Goal: Feedback & Contribution: Submit feedback/report problem

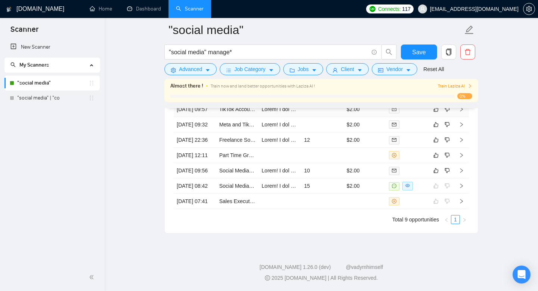
scroll to position [2085, 0]
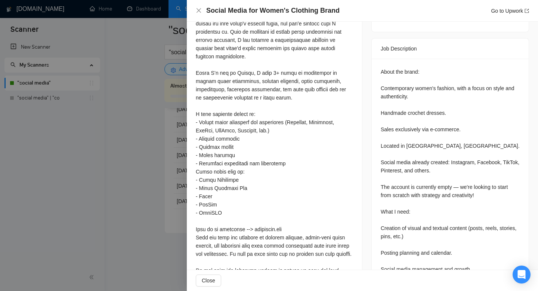
scroll to position [318, 0]
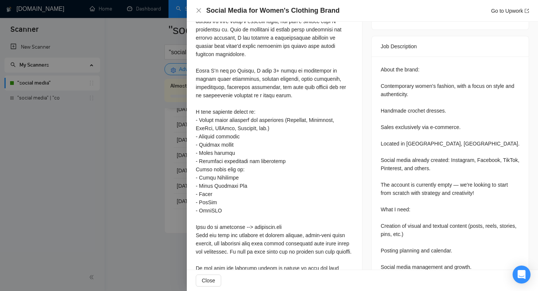
click at [140, 104] on div at bounding box center [269, 145] width 538 height 291
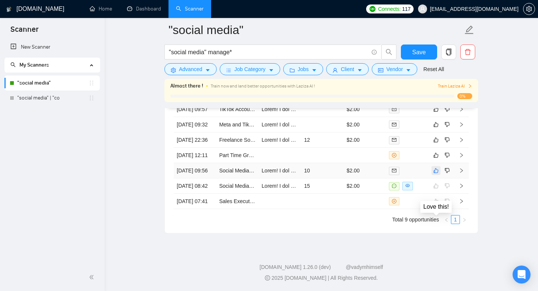
click at [438, 167] on icon "like" at bounding box center [435, 170] width 5 height 6
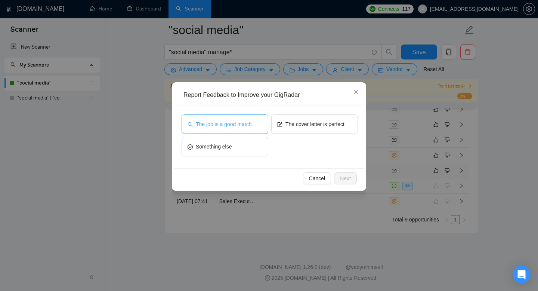
click at [245, 125] on span "The job is a good match" at bounding box center [224, 124] width 56 height 8
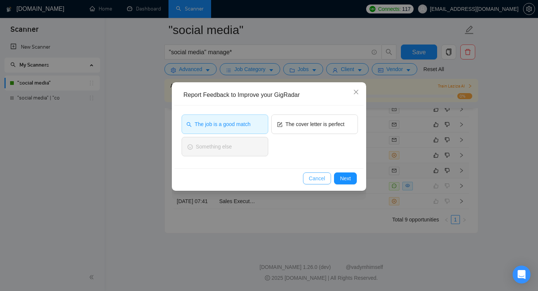
click at [318, 178] on span "Cancel" at bounding box center [317, 178] width 16 height 8
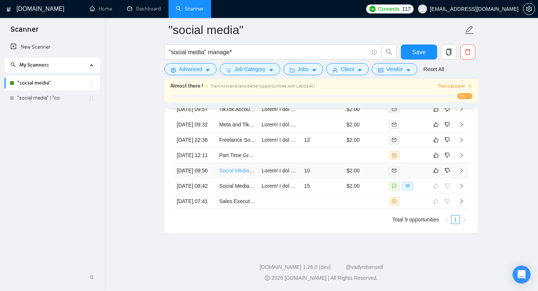
click at [257, 167] on link "Social Media for Women's Clothing Brand" at bounding box center [267, 170] width 96 height 6
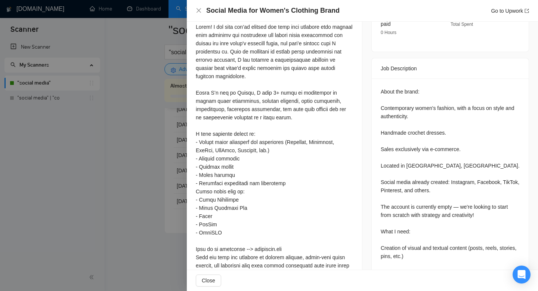
scroll to position [297, 0]
click at [128, 154] on div at bounding box center [269, 145] width 538 height 291
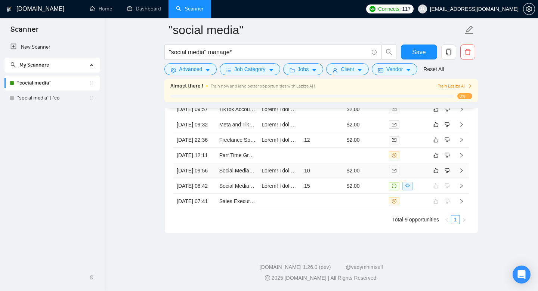
click at [437, 163] on td at bounding box center [441, 170] width 25 height 15
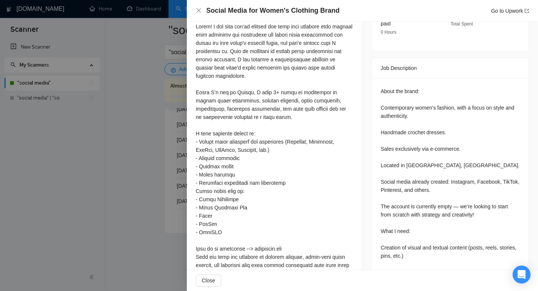
click at [117, 175] on div at bounding box center [269, 145] width 538 height 291
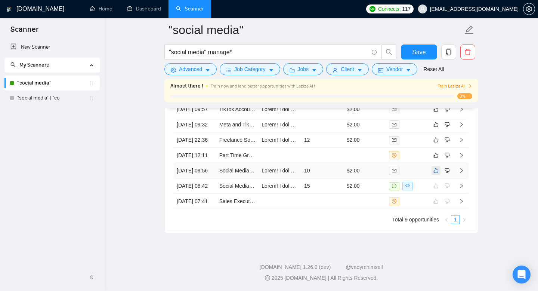
click at [435, 168] on icon "like" at bounding box center [436, 170] width 5 height 5
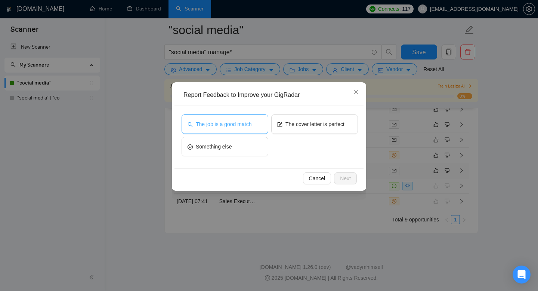
click at [211, 132] on button "The job is a good match" at bounding box center [225, 123] width 87 height 19
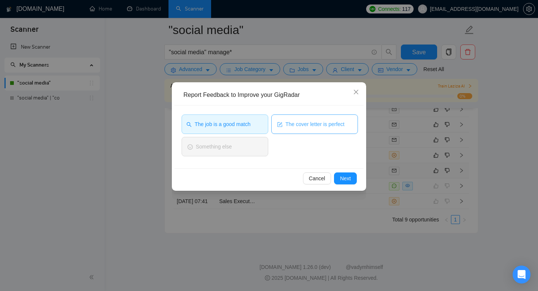
click at [300, 121] on span "The cover letter is perfect" at bounding box center [314, 124] width 59 height 8
click at [347, 180] on span "Next" at bounding box center [345, 178] width 11 height 8
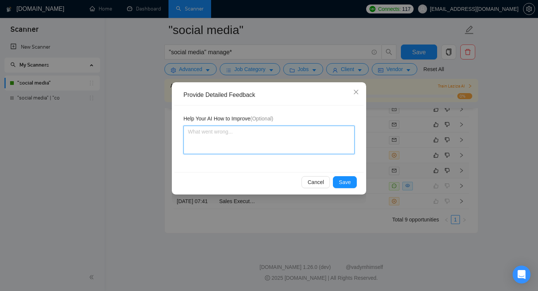
click at [243, 138] on textarea at bounding box center [268, 140] width 171 height 28
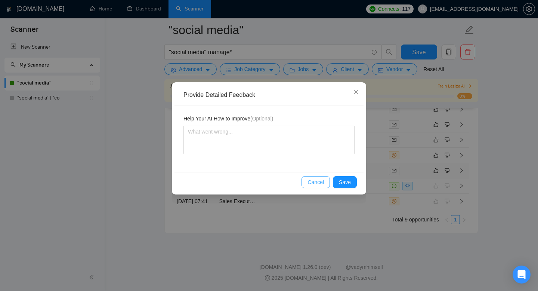
click at [316, 183] on span "Cancel" at bounding box center [316, 182] width 16 height 8
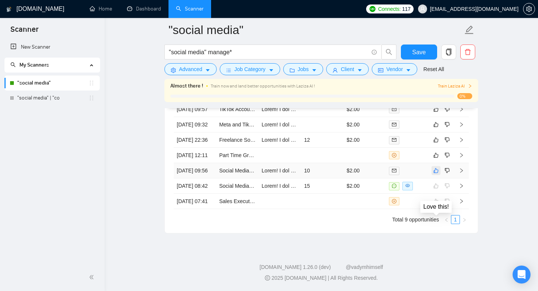
click at [438, 168] on icon "like" at bounding box center [436, 170] width 5 height 5
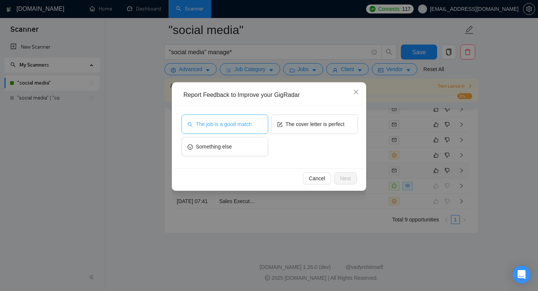
click at [234, 123] on span "The job is a good match" at bounding box center [224, 124] width 56 height 8
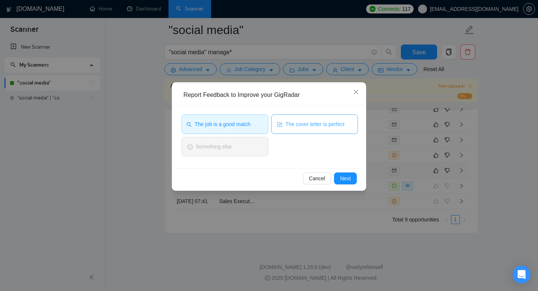
click at [296, 118] on button "The cover letter is perfect" at bounding box center [314, 123] width 87 height 19
click at [343, 179] on span "Next" at bounding box center [345, 178] width 11 height 8
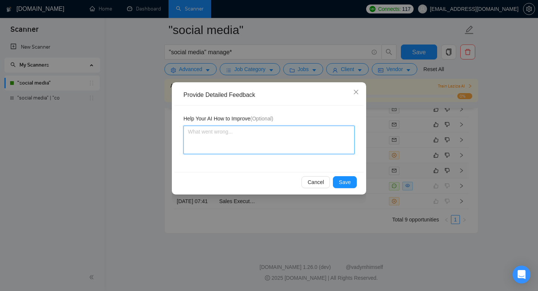
click at [247, 139] on textarea at bounding box center [268, 140] width 171 height 28
type textarea "T"
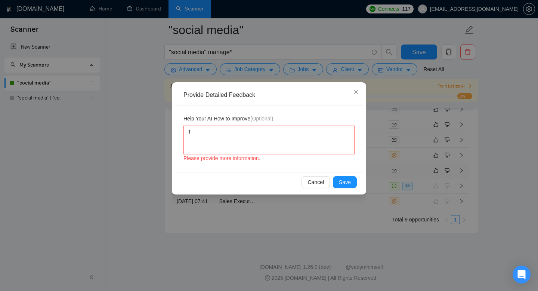
type textarea "Th"
type textarea "Thi"
type textarea "This"
type textarea "This j"
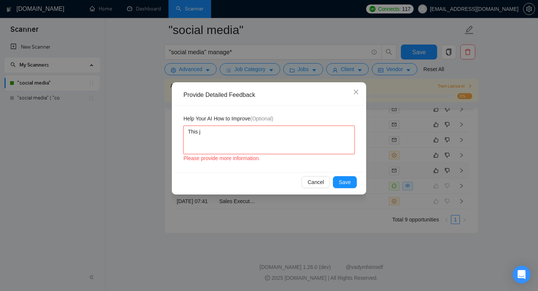
type textarea "This jo"
type textarea "This job"
type textarea "This job w"
type textarea "This job wa"
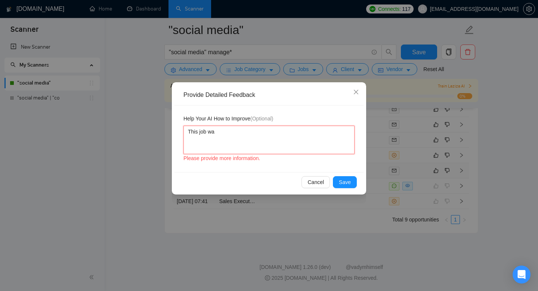
type textarea "This job was"
type textarea "This job was p"
type textarea "This job was pe"
type textarea "This job was per"
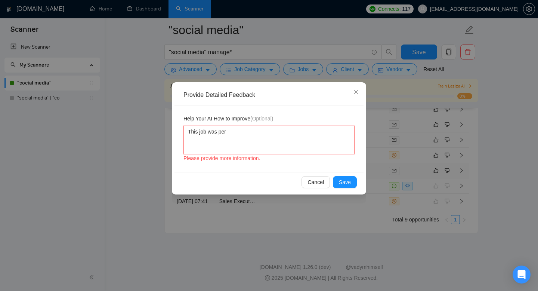
type textarea "This job was perf"
type textarea "This job was perfe"
type textarea "This job was perfec"
type textarea "This job was perfect"
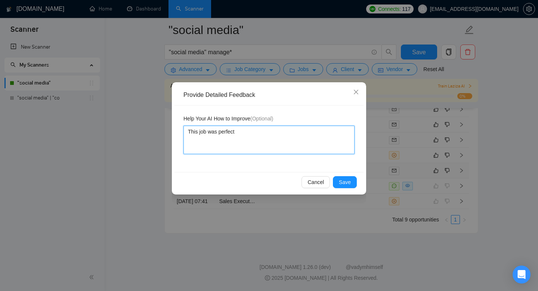
type textarea "This job was perfect"
type textarea "This job was perfect t"
type textarea "This job was perfect to"
type textarea "This job was perfect to w"
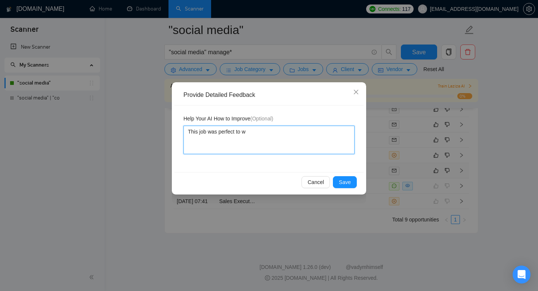
type textarea "This job was perfect to wh"
type textarea "This job was perfect to wha"
type textarea "This job was perfect to what"
type textarea "This job was perfect to what I"
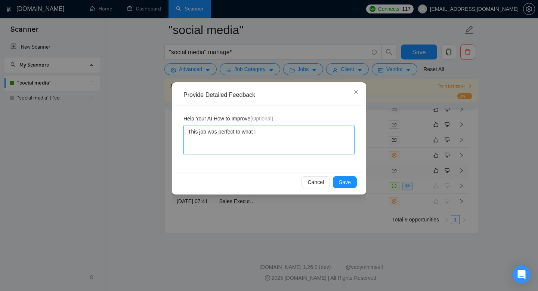
type textarea "This job was perfect to what I,"
type textarea "This job was perfect to what I, Su"
type textarea "This job was perfect to what I, Sun"
type textarea "This job was perfect to what I, Sunn"
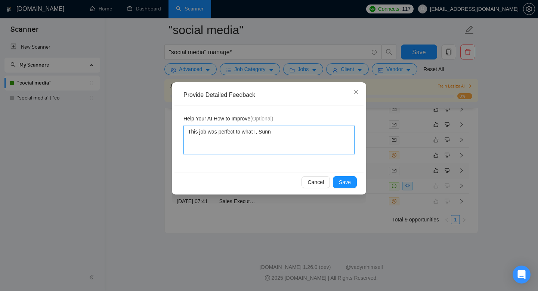
type textarea "This job was perfect to what I, Sunny"
type textarea "This job was perfect to what I, Sunny H"
type textarea "This job was perfect to what I, Sunny Ha"
type textarea "This job was perfect to what I, Sunny Har"
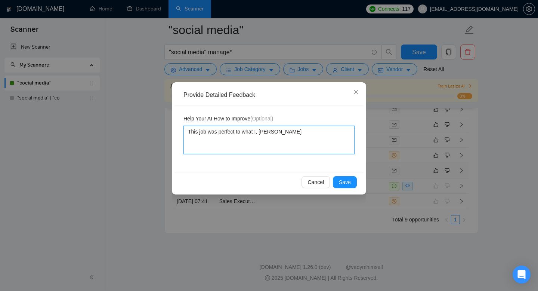
type textarea "This job was perfect to what I, Sunny Hari"
type textarea "This job was perfect to what I, Sunny Hari,"
type textarea "This job was perfect to what I, Sunny Hari, a"
type textarea "This job was perfect to what I, Sunny Hari, am"
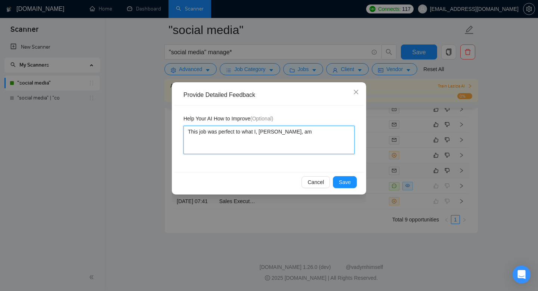
type textarea "This job was perfect to what I, Sunny Hari, am"
type textarea "This job was perfect to what I, Sunny Hari, am l"
type textarea "This job was perfect to what I, Sunny Hari, am lo"
type textarea "This job was perfect to what I, Sunny Hari, am loo"
type textarea "This job was perfect to what I, Sunny Hari, am look"
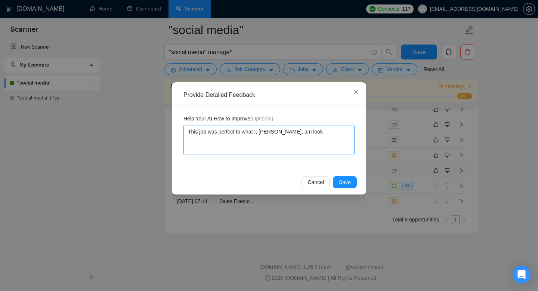
type textarea "This job was perfect to what I, Sunny Hari, am looki"
type textarea "This job was perfect to what I, Sunny Hari, am lookin"
type textarea "This job was perfect to what I, Sunny Hari, am looking"
type textarea "This job was perfect to what I, Sunny Hari, am looking f"
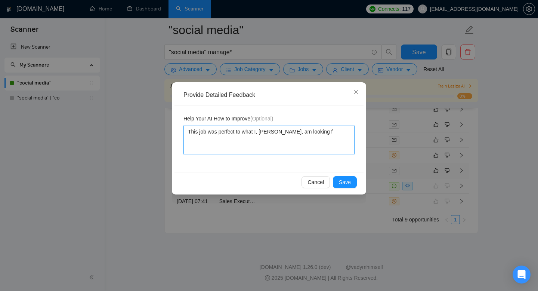
type textarea "This job was perfect to what I, Sunny Hari, am looking fo"
type textarea "This job was perfect to what I, Sunny Hari, am looking for"
type textarea "This job was perfect to what I, Sunny Hari, am looking for i"
type textarea "This job was perfect to what I, Sunny Hari, am looking for in"
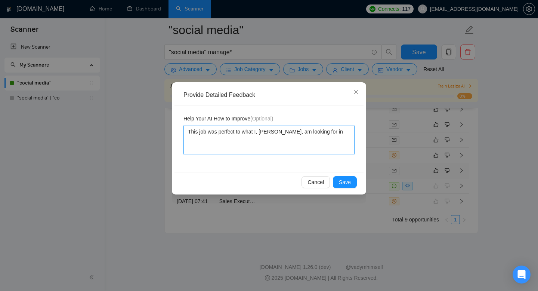
type textarea "This job was perfect to what I, Sunny Hari, am looking for in"
type textarea "This job was perfect to what I, Sunny Hari, am looking for in t"
type textarea "This job was perfect to what I, Sunny Hari, am looking for in te"
type textarea "This job was perfect to what I, Sunny Hari, am looking for in ter"
type textarea "This job was perfect to what I, Sunny Hari, am looking for in term"
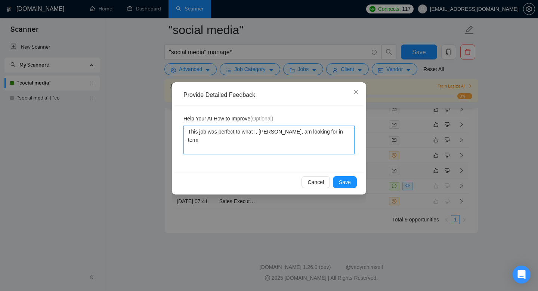
type textarea "This job was perfect to what I, Sunny Hari, am looking for in terms"
type textarea "This job was perfect to what I, Sunny Hari, am looking for in terms o"
type textarea "This job was perfect to what I, Sunny Hari, am looking for in terms of"
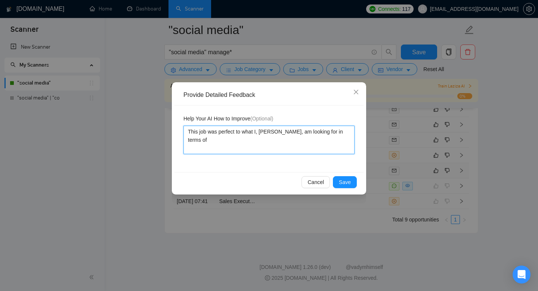
type textarea "This job was perfect to what I, Sunny Hari, am looking for in terms of s"
type textarea "This job was perfect to what I, Sunny Hari, am looking for in terms of sk"
type textarea "This job was perfect to what I, Sunny Hari, am looking for in terms of ski"
type textarea "This job was perfect to what I, Sunny Hari, am looking for in terms of skil"
type textarea "This job was perfect to what I, Sunny Hari, am looking for in terms of skill"
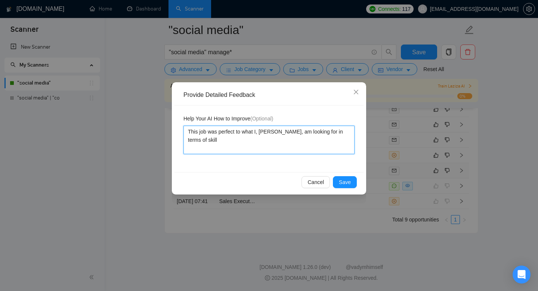
type textarea "This job was perfect to what I, Sunny Hari, am looking for in terms of skill"
type textarea "This job was perfect to what I, Sunny Hari, am looking for in terms of skill m"
type textarea "This job was perfect to what I, Sunny Hari, am looking for in terms of skill ma"
type textarea "This job was perfect to what I, Sunny Hari, am looking for in terms of skill mat"
type textarea "This job was perfect to what I, Sunny Hari, am looking for in terms of skill ma…"
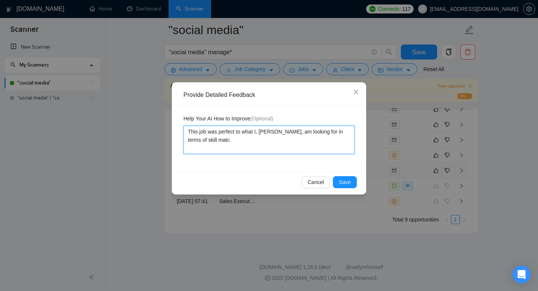
type textarea "This job was perfect to what I, Sunny Hari, am looking for in terms of skill ma…"
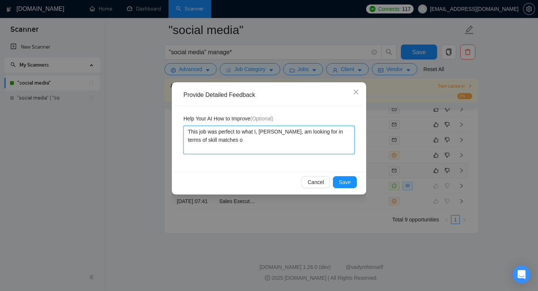
type textarea "This job was perfect to what I, Sunny Hari, am looking for in terms of skill ma…"
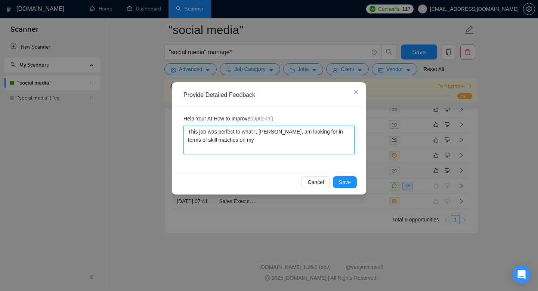
type textarea "This job was perfect to what I, Sunny Hari, am looking for in terms of skill ma…"
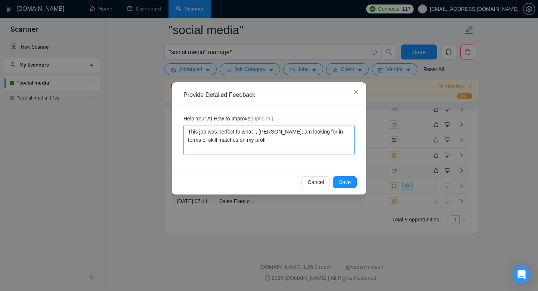
type textarea "This job was perfect to what I, Sunny Hari, am looking for in terms of skill ma…"
click at [223, 129] on textarea "This job was perfect to what I, Sunny Hari, am looking for in terms of skill ma…" at bounding box center [268, 140] width 171 height 28
click at [241, 133] on textarea "This job was perfect to what I, Sunny Hari, am looking for in terms of skill ma…" at bounding box center [268, 140] width 171 height 28
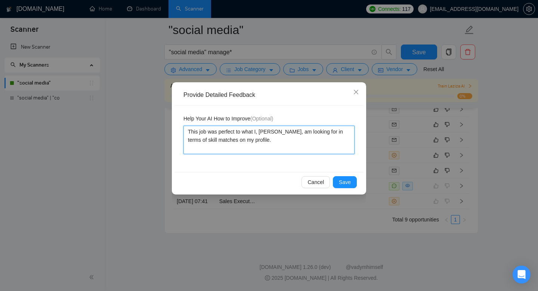
type textarea "This job was perfect for what I, Sunny Hari, am looking for in terms of skill m…"
click at [272, 137] on textarea "This job was perfect for what I, Sunny Hari, am looking for in terms of skill m…" at bounding box center [268, 140] width 171 height 28
type textarea "This job was perfect for what I, Sunny Hari, am looking for in terms of skill m…"
drag, startPoint x: 251, startPoint y: 151, endPoint x: 188, endPoint y: 133, distance: 65.5
click at [188, 133] on textarea "This job was perfect for what I, Sunny Hari, am looking for in terms of skill m…" at bounding box center [268, 140] width 171 height 28
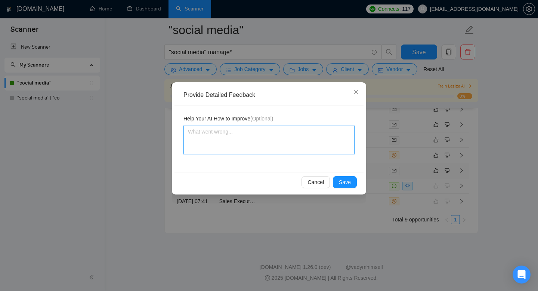
click at [219, 142] on textarea at bounding box center [268, 140] width 171 height 28
paste textarea "This job was perfect for what I, Sunny Hari, am looking for in terms of skill m…"
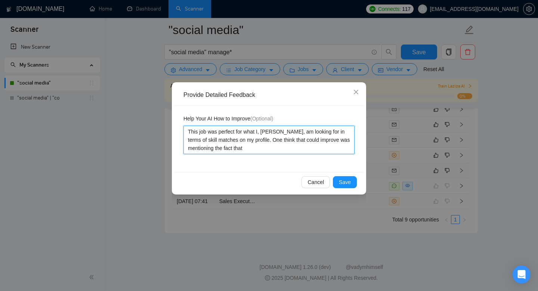
drag, startPoint x: 262, startPoint y: 149, endPoint x: 188, endPoint y: 135, distance: 74.8
click at [188, 135] on textarea "This job was perfect for what I, Sunny Hari, am looking for in terms of skill m…" at bounding box center [268, 140] width 171 height 28
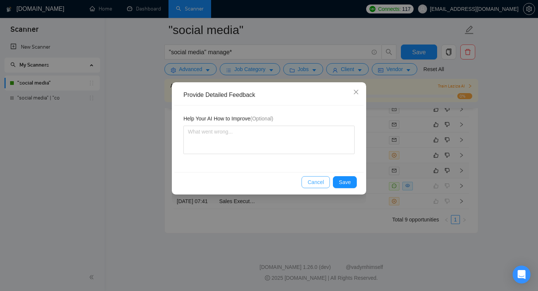
click at [310, 180] on span "Cancel" at bounding box center [316, 182] width 16 height 8
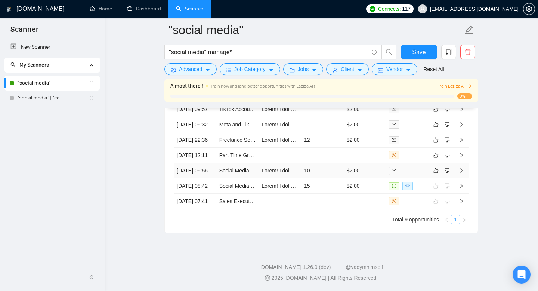
click at [270, 163] on td at bounding box center [280, 170] width 43 height 15
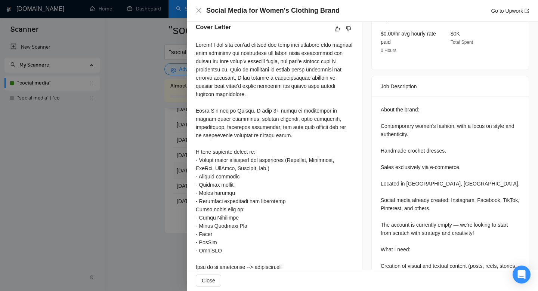
scroll to position [210, 0]
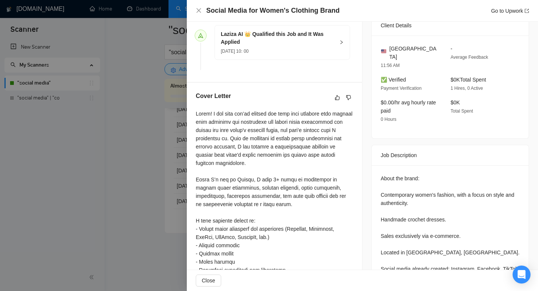
click at [114, 183] on div at bounding box center [269, 145] width 538 height 291
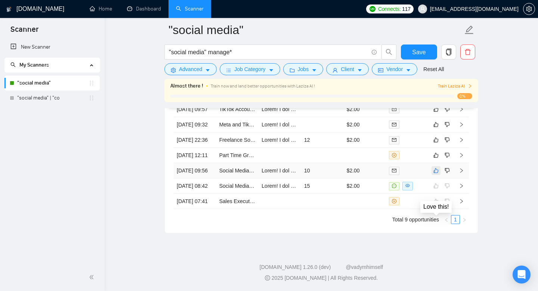
click at [438, 166] on button "button" at bounding box center [436, 170] width 9 height 9
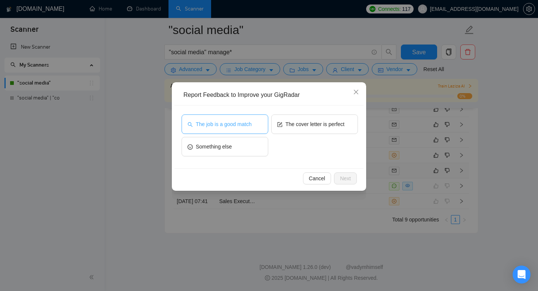
click at [244, 130] on button "The job is a good match" at bounding box center [225, 123] width 87 height 19
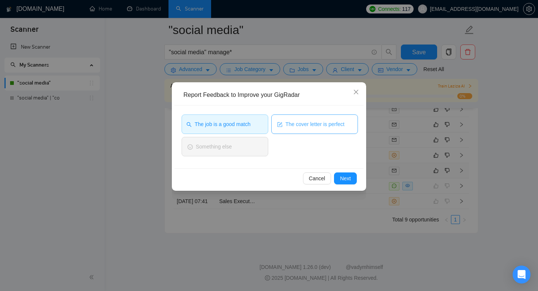
click at [286, 128] on span "The cover letter is perfect" at bounding box center [314, 124] width 59 height 8
click at [343, 177] on span "Next" at bounding box center [345, 178] width 11 height 8
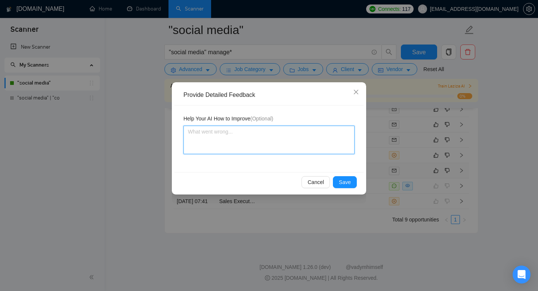
click at [242, 132] on textarea at bounding box center [268, 140] width 171 height 28
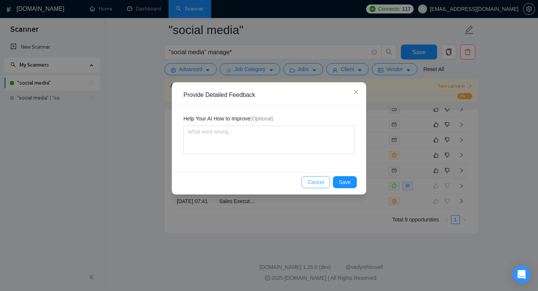
click at [321, 183] on span "Cancel" at bounding box center [316, 182] width 16 height 8
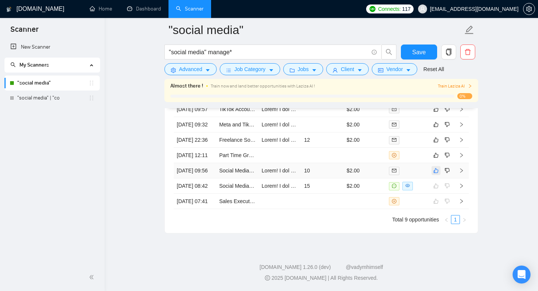
click at [437, 167] on icon "like" at bounding box center [435, 170] width 5 height 6
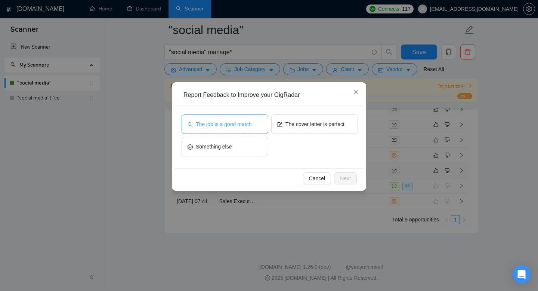
click at [241, 125] on span "The job is a good match" at bounding box center [224, 124] width 56 height 8
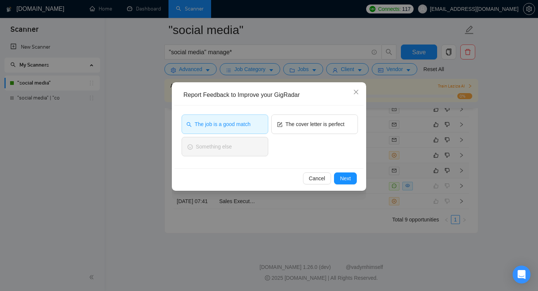
click at [241, 125] on span "The job is a good match" at bounding box center [223, 124] width 56 height 8
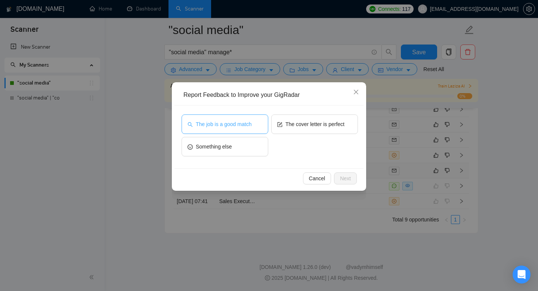
click at [258, 123] on button "The job is a good match" at bounding box center [225, 123] width 87 height 19
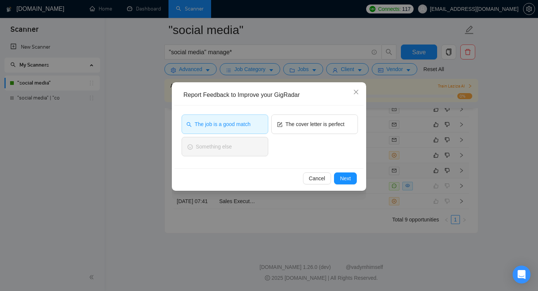
click at [258, 123] on button "The job is a good match" at bounding box center [225, 123] width 87 height 19
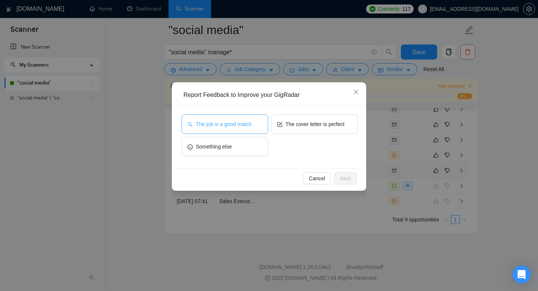
click at [257, 119] on button "The job is a good match" at bounding box center [225, 123] width 87 height 19
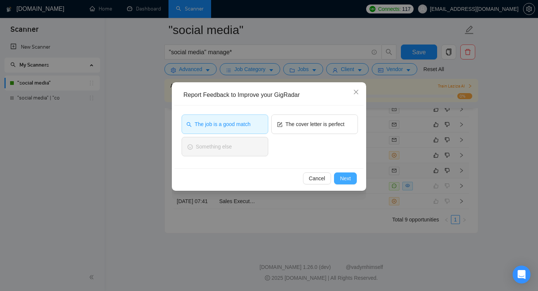
click at [348, 178] on span "Next" at bounding box center [345, 178] width 11 height 8
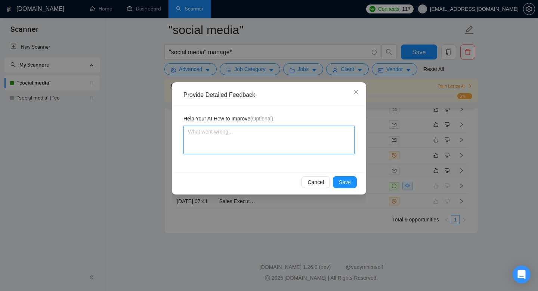
click at [239, 128] on textarea at bounding box center [268, 140] width 171 height 28
paste textarea "This job was perfect for what I, Sunny Hari, am looking for in terms of skill m…"
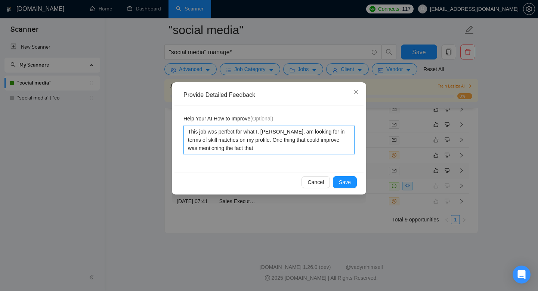
click at [261, 150] on textarea "This job was perfect for what I, Sunny Hari, am looking for in terms of skill m…" at bounding box center [268, 140] width 171 height 28
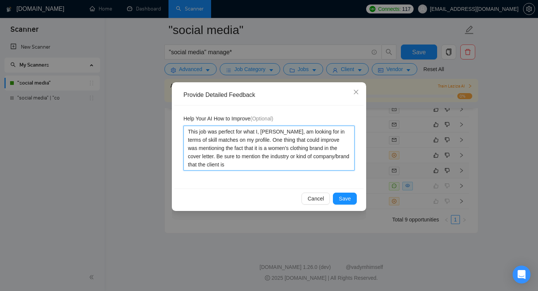
click at [330, 139] on textarea "This job was perfect for what I, Sunny Hari, am looking for in terms of skill m…" at bounding box center [268, 148] width 171 height 45
click at [331, 139] on textarea "This job was perfect for what I, Sunny Hari, am looking for in terms of skill m…" at bounding box center [268, 148] width 171 height 45
click at [312, 140] on textarea "This job was perfect for what I, Sunny Hari, am looking for in terms of skill m…" at bounding box center [268, 148] width 171 height 45
click at [312, 142] on textarea "This job was perfect for what I, Sunny Hari, am looking for in terms of skill m…" at bounding box center [268, 148] width 171 height 45
click at [339, 140] on textarea "This job was perfect for what I, Sunny Hari, am looking for in terms of skill m…" at bounding box center [268, 148] width 171 height 45
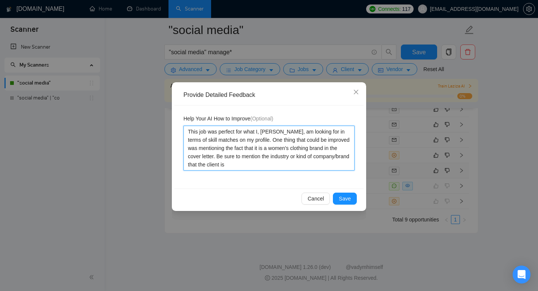
click at [289, 148] on textarea "This job was perfect for what I, Sunny Hari, am looking for in terms of skill m…" at bounding box center [268, 148] width 171 height 45
click at [342, 150] on textarea "This job was perfect for what I, Sunny Hari, am looking for in terms of skill m…" at bounding box center [268, 148] width 171 height 45
click at [319, 152] on textarea "This job was perfect for what I, Sunny Hari, am looking for in terms of skill m…" at bounding box center [268, 148] width 171 height 45
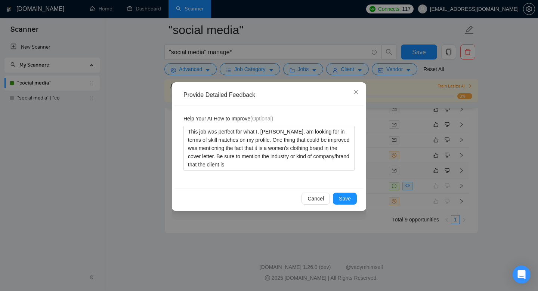
click at [357, 162] on div "Help Your AI How to Improve (Optional) This job was perfect for what I, Sunny H…" at bounding box center [269, 146] width 189 height 83
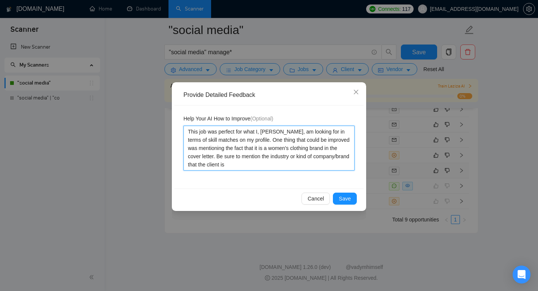
click at [279, 165] on textarea "This job was perfect for what I, Sunny Hari, am looking for in terms of skill m…" at bounding box center [268, 148] width 171 height 45
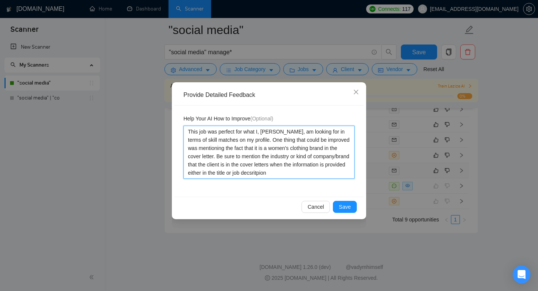
click at [314, 175] on textarea "This job was perfect for what I, Sunny Hari, am looking for in terms of skill m…" at bounding box center [268, 152] width 171 height 53
click at [280, 165] on textarea "This job was perfect for what I, Sunny Hari, am looking for in terms of skill m…" at bounding box center [268, 152] width 171 height 53
click at [312, 175] on textarea "This job was perfect for what I, Sunny Hari, am looking for in terms of skill m…" at bounding box center [268, 152] width 171 height 53
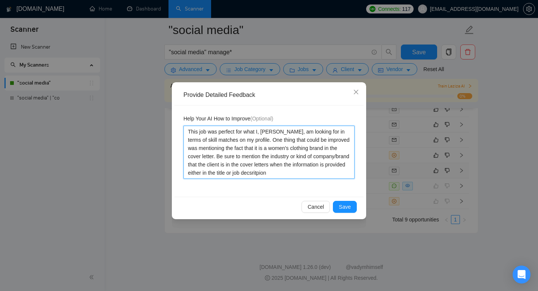
click at [332, 175] on textarea "This job was perfect for what I, Sunny Hari, am looking for in terms of skill m…" at bounding box center [268, 152] width 171 height 53
click at [334, 175] on textarea "This job was perfect for what I, Sunny Hari, am looking for in terms of skill m…" at bounding box center [268, 152] width 171 height 53
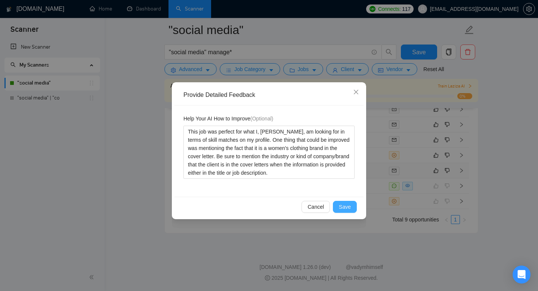
click at [347, 207] on span "Save" at bounding box center [345, 207] width 12 height 8
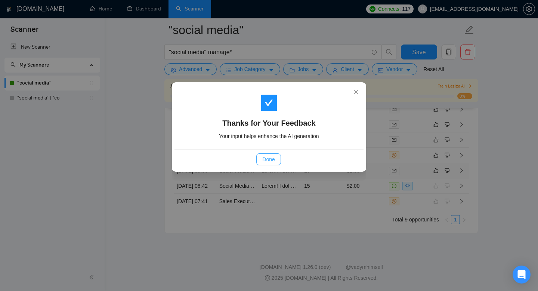
click at [270, 162] on span "Done" at bounding box center [268, 159] width 12 height 8
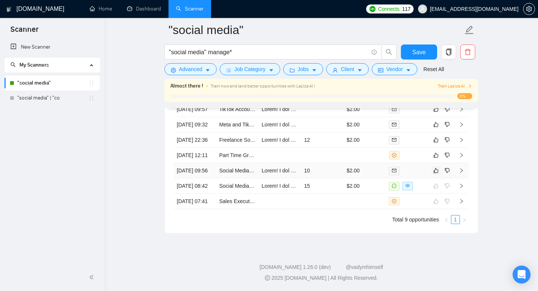
scroll to position [2109, 0]
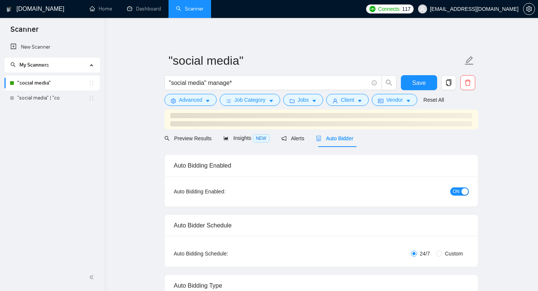
checkbox input "true"
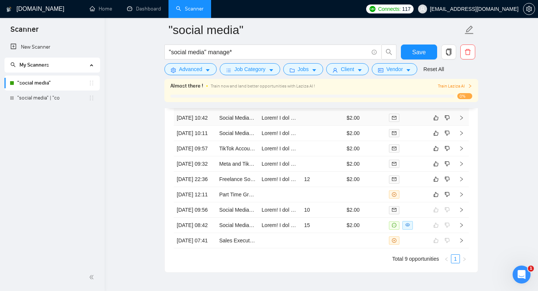
scroll to position [2030, 0]
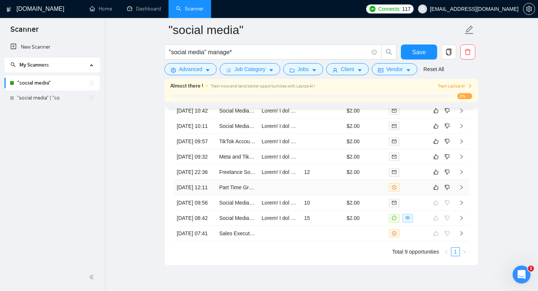
click at [274, 195] on td at bounding box center [280, 187] width 43 height 15
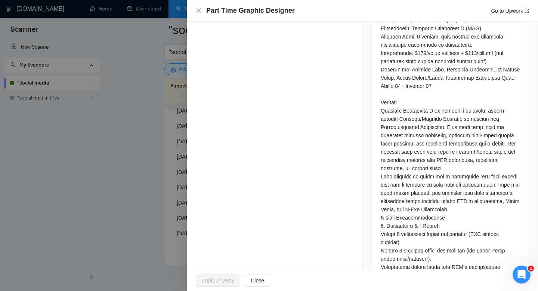
scroll to position [377, 0]
click at [173, 148] on div at bounding box center [269, 145] width 538 height 291
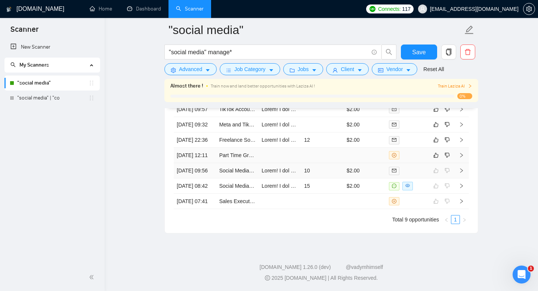
scroll to position [2081, 0]
click at [243, 158] on link "Part Time Graphic Designer" at bounding box center [251, 155] width 65 height 6
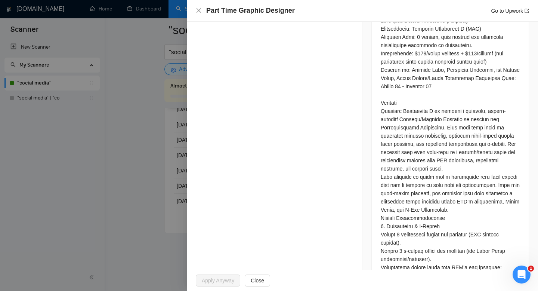
click at [122, 159] on div at bounding box center [269, 145] width 538 height 291
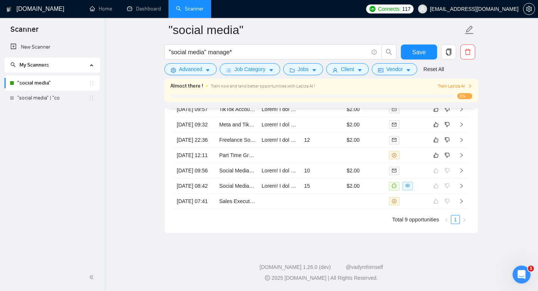
scroll to position [2100, 0]
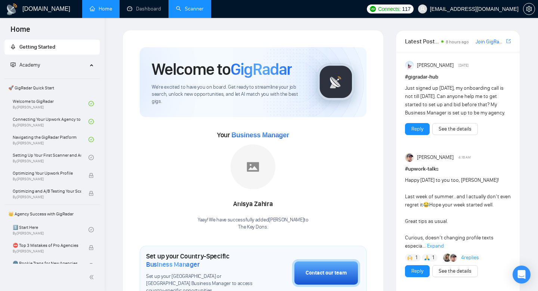
click at [194, 12] on link "Scanner" at bounding box center [190, 9] width 28 height 6
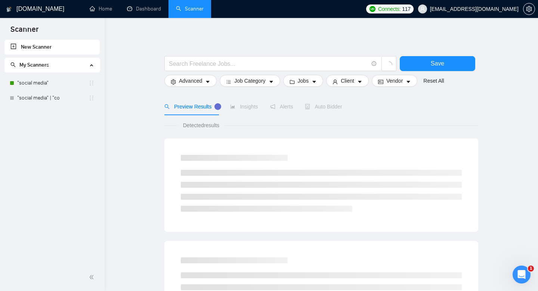
click at [331, 105] on span "Auto Bidder" at bounding box center [323, 107] width 37 height 6
click at [54, 82] on link ""social media"" at bounding box center [52, 82] width 71 height 15
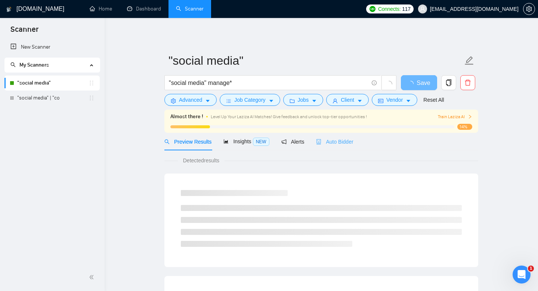
click at [347, 146] on div "Auto Bidder" at bounding box center [334, 142] width 37 height 18
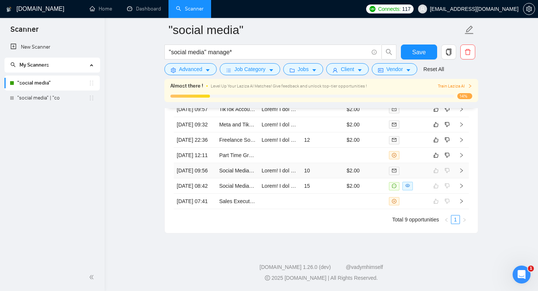
scroll to position [2101, 0]
click at [306, 157] on td at bounding box center [322, 155] width 43 height 15
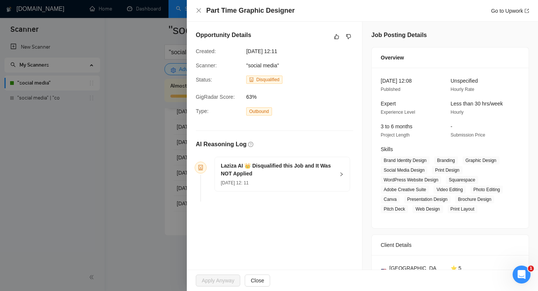
scroll to position [2055, 0]
click at [324, 169] on h5 "Laziza AI 👑 Disqualified this Job and It Was NOT Applied" at bounding box center [278, 170] width 114 height 16
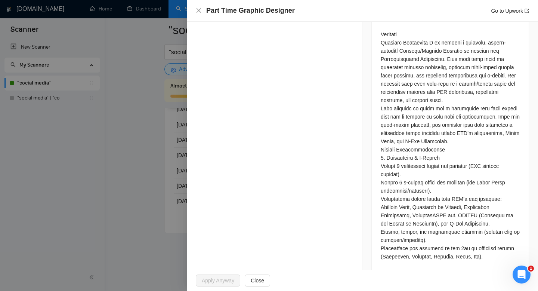
scroll to position [454, 0]
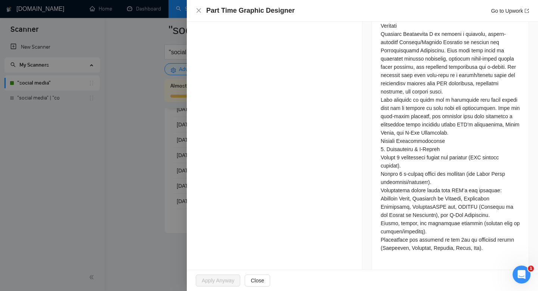
click at [167, 193] on div at bounding box center [269, 145] width 538 height 291
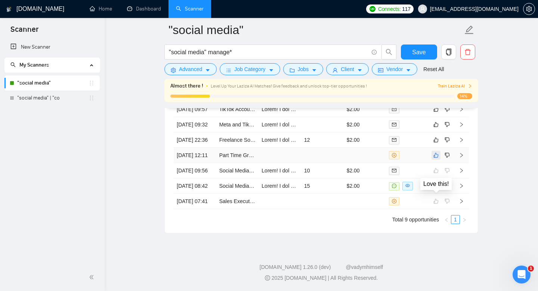
click at [436, 158] on icon "like" at bounding box center [435, 155] width 5 height 6
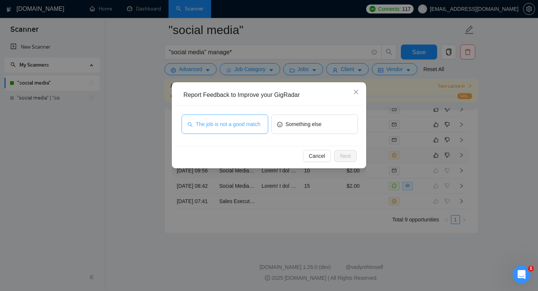
click at [231, 126] on span "The job is not a good match" at bounding box center [228, 124] width 65 height 8
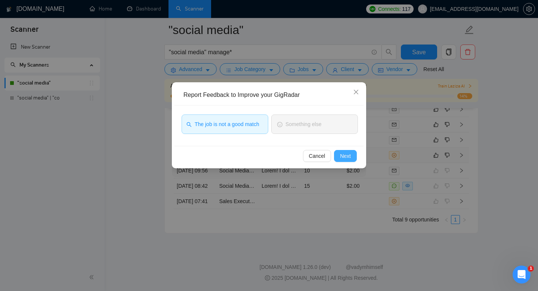
click at [345, 159] on span "Next" at bounding box center [345, 156] width 11 height 8
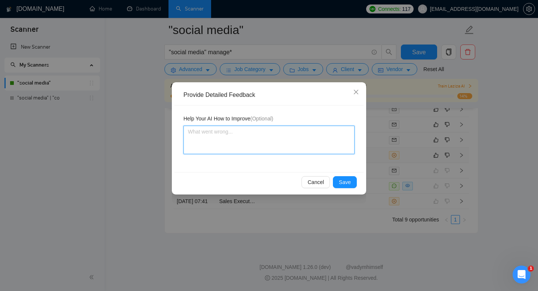
click at [294, 145] on textarea at bounding box center [268, 140] width 171 height 28
type textarea "T"
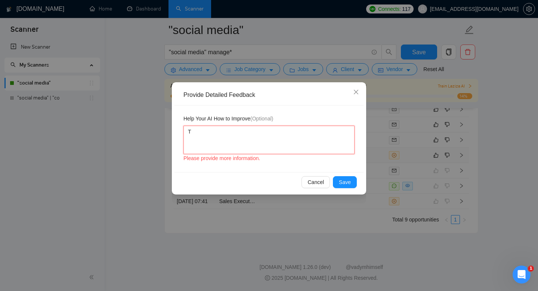
type textarea "Th"
type textarea "Thi"
type textarea "This"
type textarea "This w"
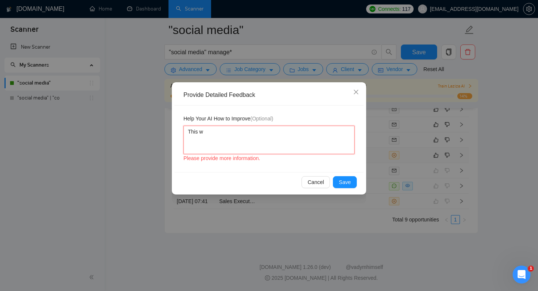
type textarea "This wa"
type textarea "This was"
type textarea "This was a"
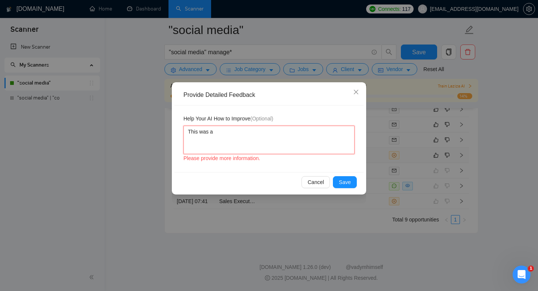
type textarea "This was a g"
type textarea "This was a go"
type textarea "This was a goo"
type textarea "This was a goof"
type textarea "This was a goo"
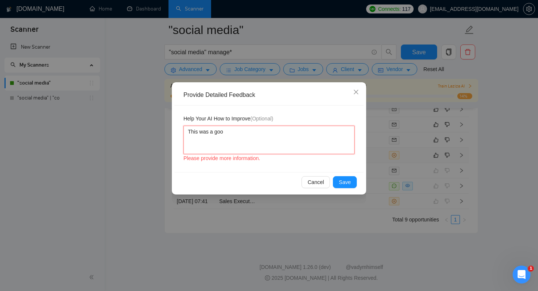
type textarea "This was a good"
type textarea "This was a good s"
type textarea "This was a good si"
type textarea "This was a good s"
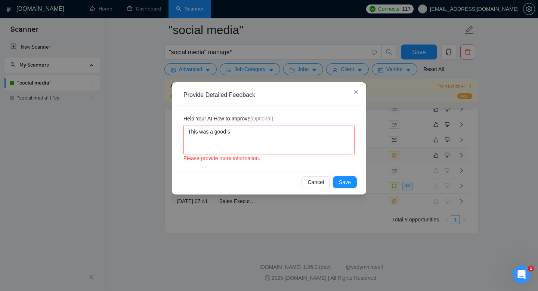
type textarea "This was a good"
type textarea "This was a good d"
type textarea "This was a good di"
type textarea "This was a good dis"
type textarea "This was a good disq"
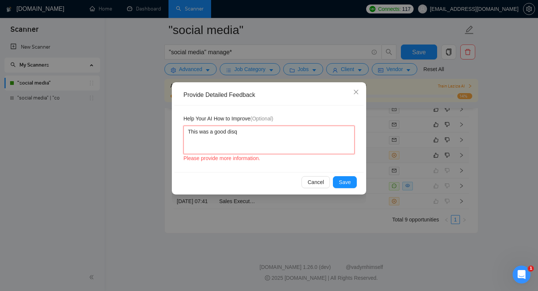
type textarea "This was a good disqu"
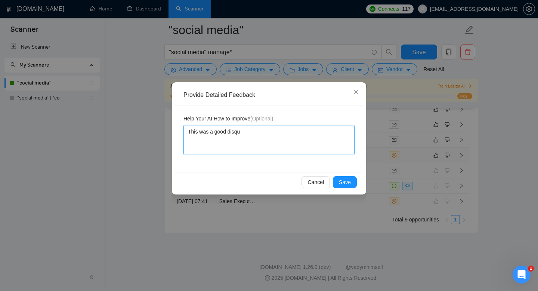
type textarea "This was a good disqua"
type textarea "This was a good disqual"
type textarea "This was a good disquali"
type textarea "This was a good disqualif"
type textarea "This was a good disqualifi"
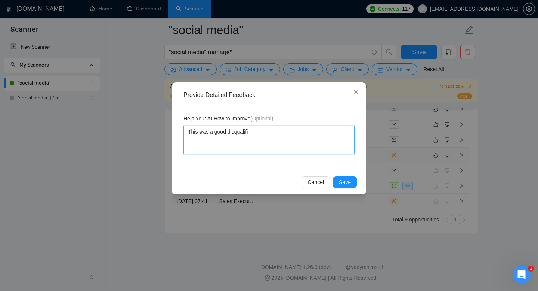
type textarea "This was a good disqualific"
type textarea "This was a good disqualifica"
type textarea "This was a good disqualificat"
type textarea "This was a good disqualificati"
type textarea "This was a good disqualificatio"
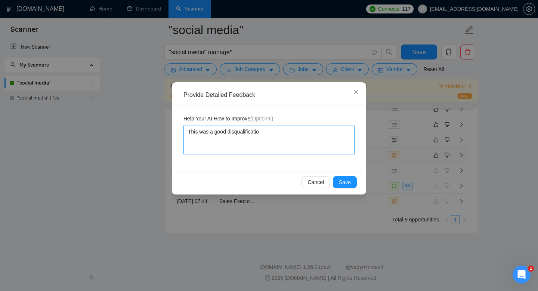
type textarea "This was a good disqualification"
type textarea "This was a good disqualification d"
type textarea "This was a good disqualification du"
type textarea "This was a good disqualification due"
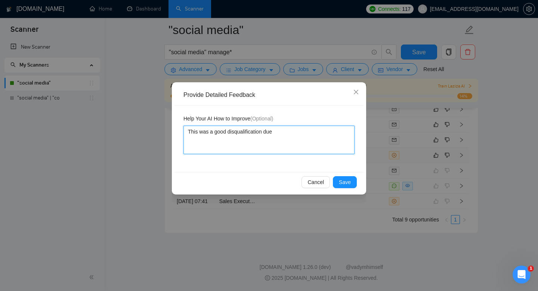
type textarea "This was a good disqualification due"
type textarea "This was a good disqualification due t"
type textarea "This was a good disqualification due th"
type textarea "This was a good disqualification due the"
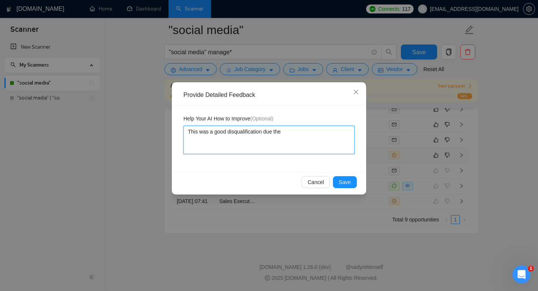
type textarea "This was a good disqualification due the f"
type textarea "This was a good disqualification due the fa"
type textarea "This was a good disqualification due the fac"
type textarea "This was a good disqualification due the fact"
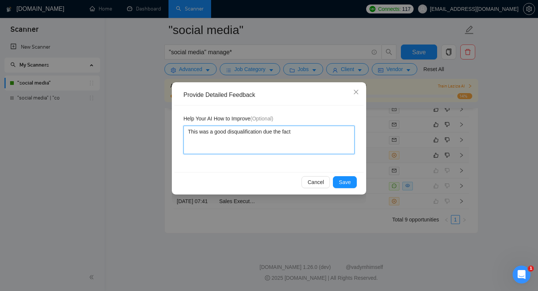
type textarea "This was a good disqualification due the fact t"
type textarea "This was a good disqualification due the fact th"
type textarea "This was a good disqualification due the fact tha"
type textarea "This was a good disqualification due the fact that"
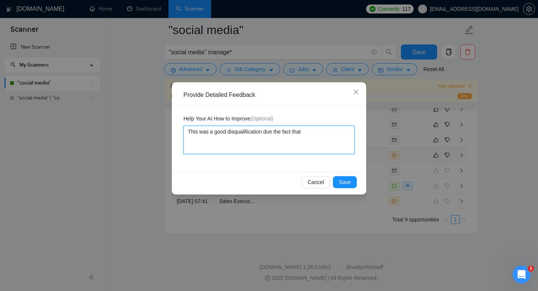
type textarea "This was a good disqualification due the fact that K"
type textarea "This was a good disqualification due the fact that Ke"
type textarea "This was a good disqualification due the fact that Key"
type textarea "This was a good disqualification due the fact that Key D"
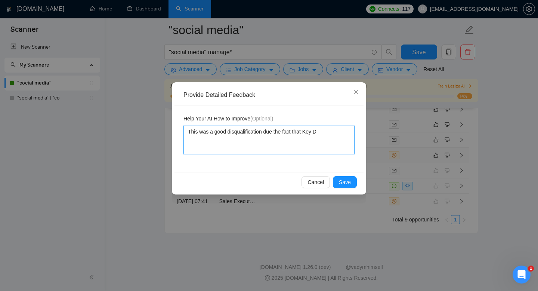
type textarea "This was a good disqualification due the fact that Key Do"
type textarea "This was a good disqualification due the fact that Key Don"
type textarea "This was a good disqualification due the fact that Key Dons"
type textarea "This was a good disqualification due the fact that Key Dons d"
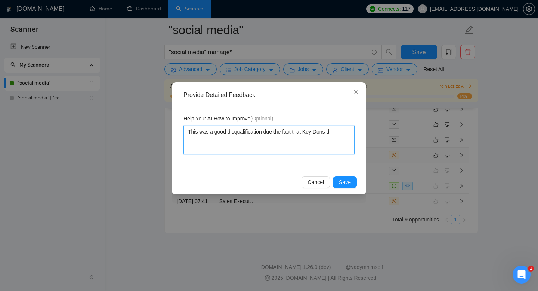
type textarea "This was a good disqualification due the fact that Key Dons do"
type textarea "This was a good disqualification due the fact that Key Dons doe"
type textarea "This was a good disqualification due the fact that Key Dons does"
type textarea "This was a good disqualification due the fact that Key Dons does n"
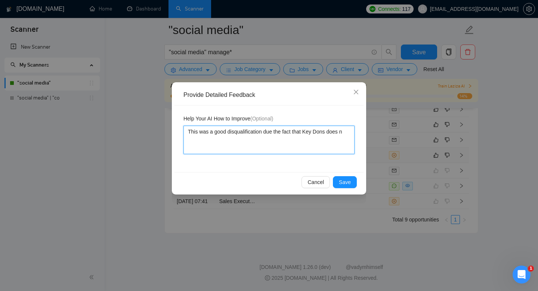
type textarea "This was a good disqualification due the fact that Key Dons does no"
type textarea "This was a good disqualification due the fact that Key Dons does not"
type textarea "This was a good disqualification due the fact that Key Dons does not f"
type textarea "This was a good disqualification due the fact that Key Dons does not fo"
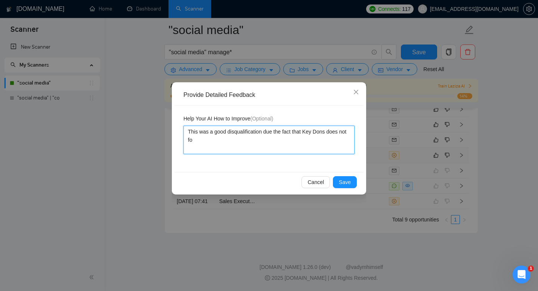
type textarea "This was a good disqualification due the fact that Key Dons does not foc"
type textarea "This was a good disqualification due the fact that Key Dons does not focu"
type textarea "This was a good disqualification due the fact that Key Dons does not focus"
type textarea "This was a good disqualification due the fact that Key Dons does not focus o"
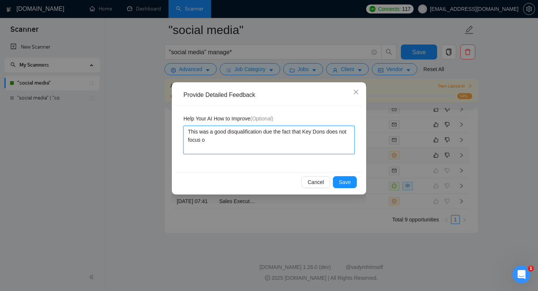
type textarea "This was a good disqualification due the fact that Key Dons does not focus on"
type textarea "This was a good disqualification due the fact that Key Dons does not focus on e"
type textarea "This was a good disqualification due the fact that Key Dons does not focus on e…"
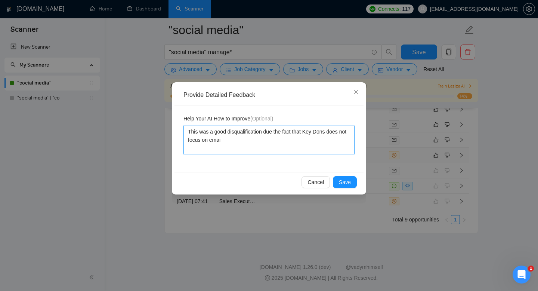
type textarea "This was a good disqualification due the fact that Key Dons does not focus on e…"
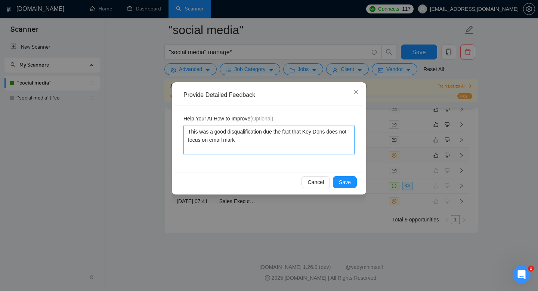
type textarea "This was a good disqualification due the fact that Key Dons does not focus on e…"
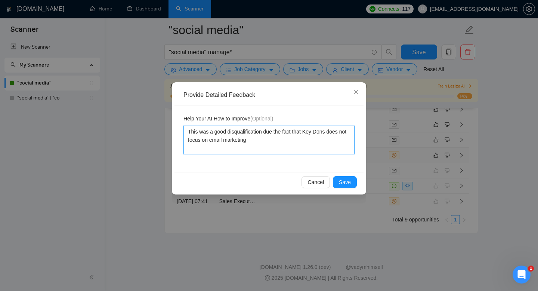
type textarea "This was a good disqualification due the fact that Key Dons does not focus on e…"
click at [279, 135] on textarea "This was a good disqualification due the fact that Key Dons does not focus on e…" at bounding box center [268, 140] width 171 height 28
click at [312, 142] on textarea "This was a good disqualification due to the fact that Key Dons does not focus o…" at bounding box center [268, 140] width 171 height 28
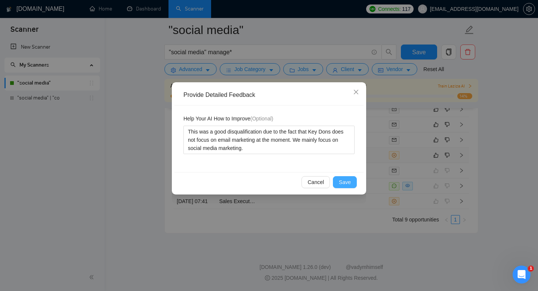
click at [346, 180] on span "Save" at bounding box center [345, 182] width 12 height 8
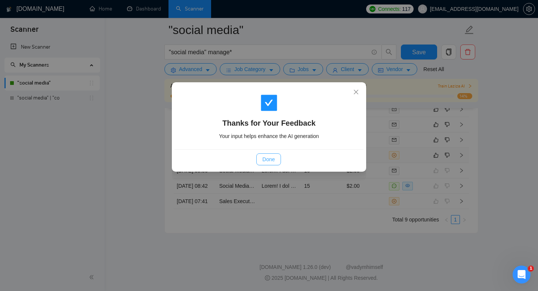
click at [269, 158] on span "Done" at bounding box center [268, 159] width 12 height 8
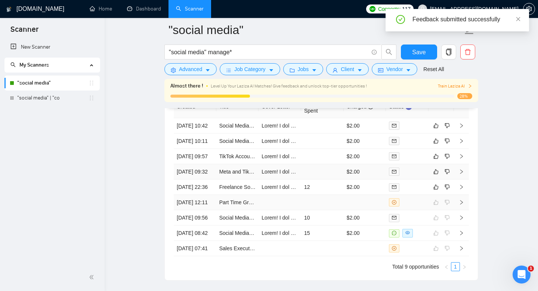
scroll to position [2012, 0]
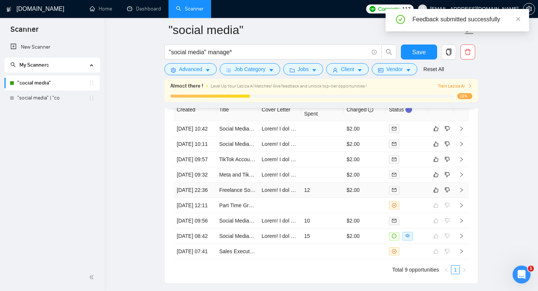
click at [316, 198] on td "12" at bounding box center [322, 189] width 43 height 15
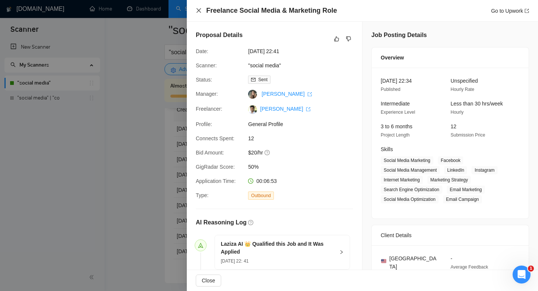
click at [196, 10] on icon "close" at bounding box center [199, 10] width 6 height 6
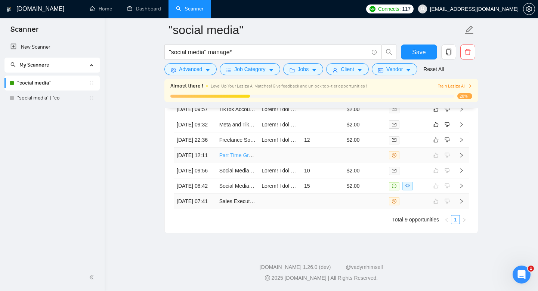
scroll to position [2064, 0]
click at [272, 148] on td at bounding box center [280, 139] width 43 height 15
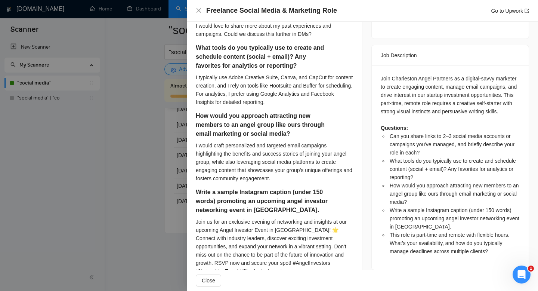
scroll to position [308, 0]
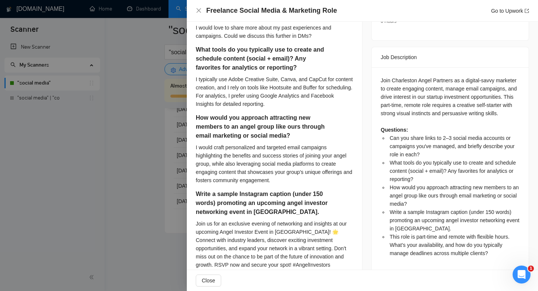
click at [125, 120] on div at bounding box center [269, 145] width 538 height 291
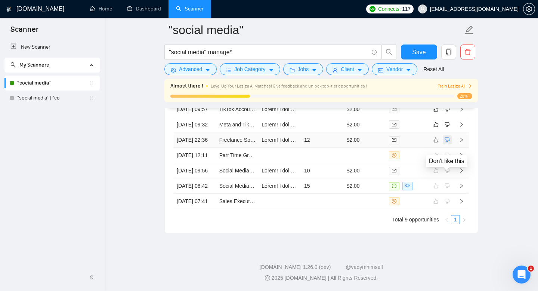
click at [449, 143] on icon "dislike" at bounding box center [447, 140] width 5 height 6
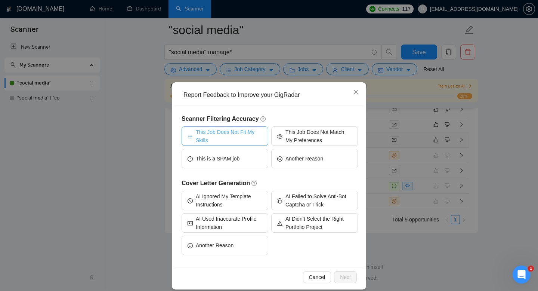
click at [231, 137] on span "This Job Does Not Fit My Skills" at bounding box center [229, 136] width 67 height 16
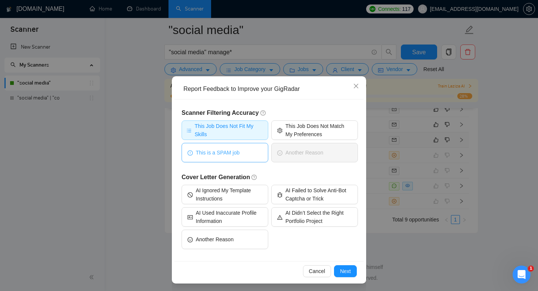
scroll to position [7, 0]
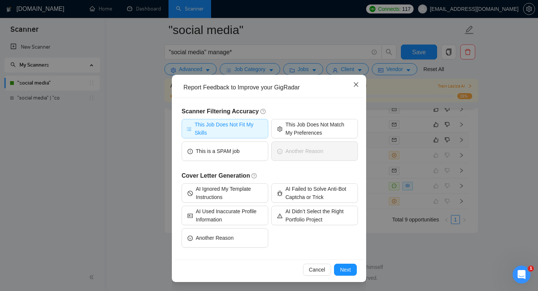
click at [356, 89] on span "Close" at bounding box center [356, 85] width 20 height 20
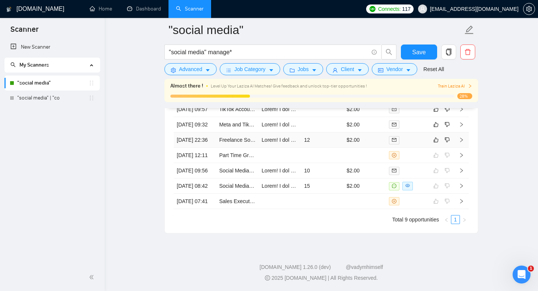
scroll to position [0, 0]
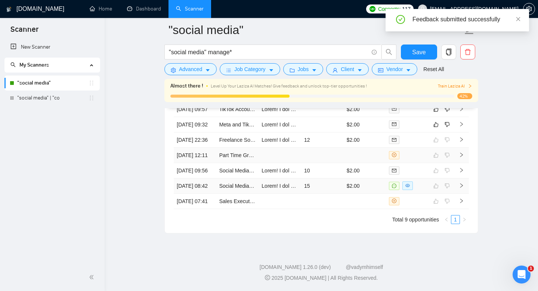
click at [247, 143] on link "Freelance Social Media & Marketing Role" at bounding box center [267, 140] width 96 height 6
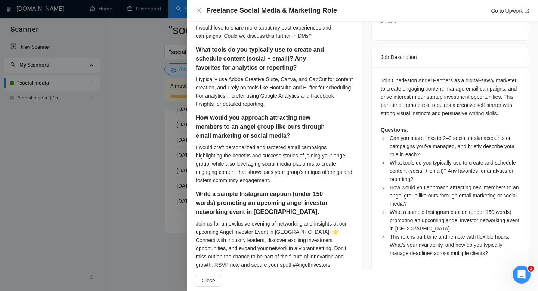
click at [131, 128] on div at bounding box center [269, 145] width 538 height 291
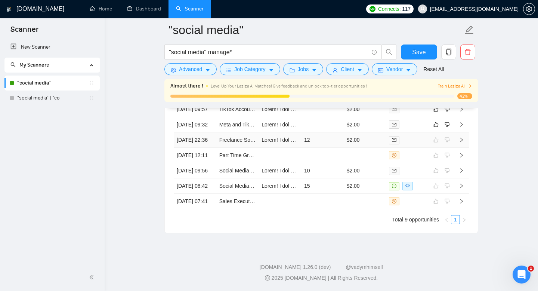
click at [333, 148] on td "12" at bounding box center [322, 139] width 43 height 15
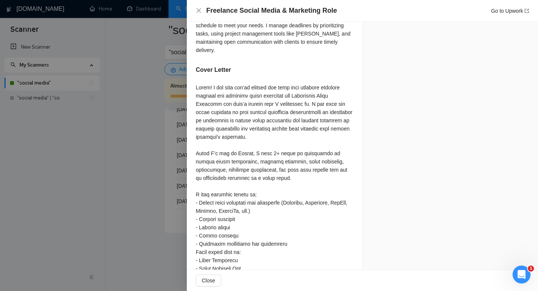
scroll to position [616, 0]
click at [138, 124] on div at bounding box center [269, 145] width 538 height 291
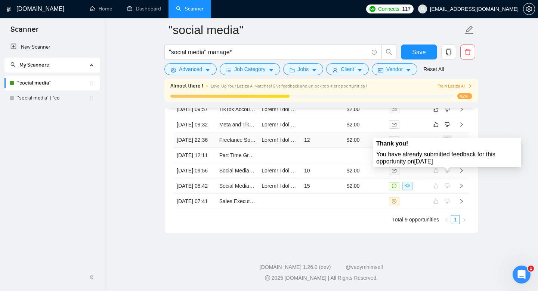
click at [448, 144] on span at bounding box center [447, 139] width 9 height 9
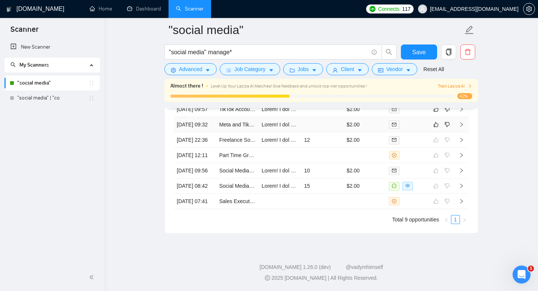
click at [330, 132] on td at bounding box center [322, 124] width 43 height 15
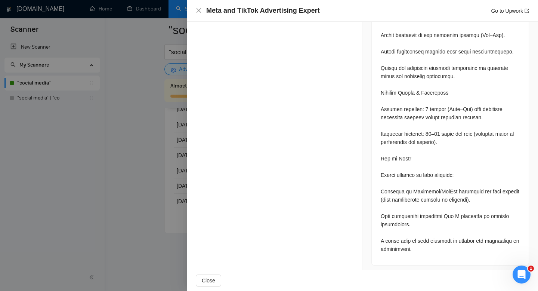
scroll to position [1264, 0]
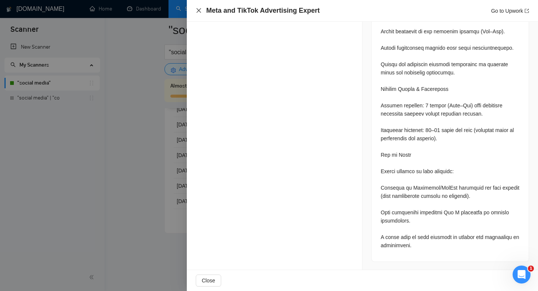
click at [198, 11] on icon "close" at bounding box center [199, 10] width 4 height 4
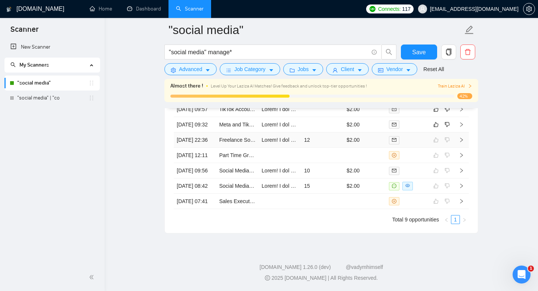
click at [324, 148] on td "12" at bounding box center [322, 139] width 43 height 15
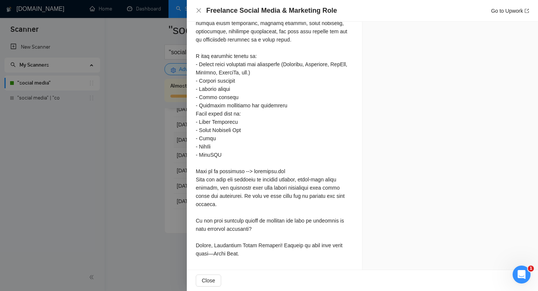
scroll to position [745, 0]
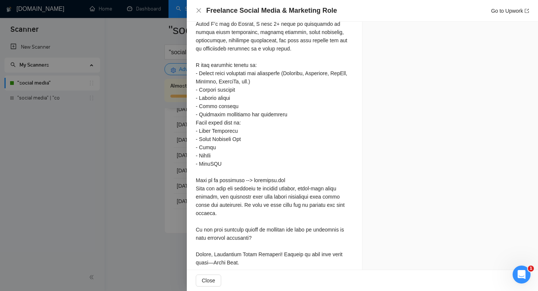
click at [145, 193] on div at bounding box center [269, 145] width 538 height 291
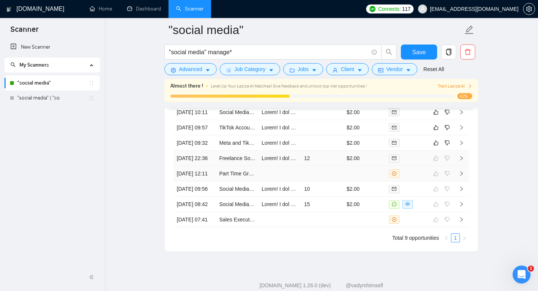
scroll to position [2060, 0]
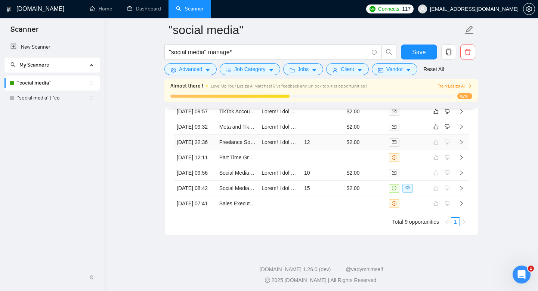
click at [322, 150] on td "12" at bounding box center [322, 142] width 43 height 15
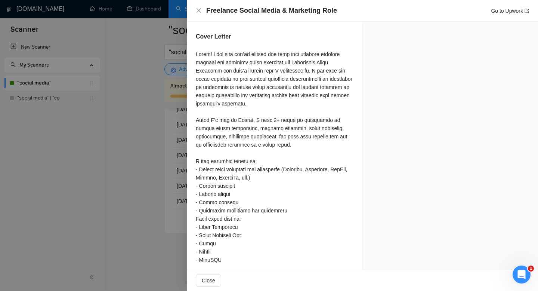
scroll to position [745, 0]
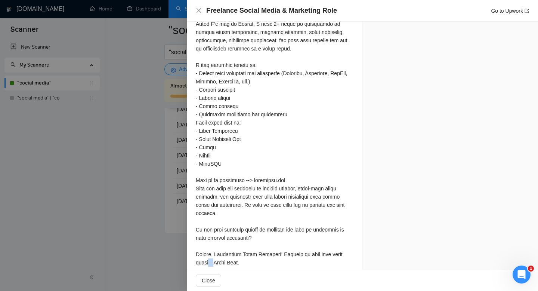
drag, startPoint x: 213, startPoint y: 255, endPoint x: 209, endPoint y: 257, distance: 4.2
click at [209, 257] on div at bounding box center [274, 110] width 157 height 312
click at [181, 189] on div at bounding box center [269, 145] width 538 height 291
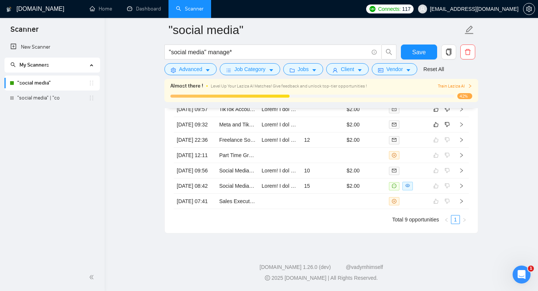
scroll to position [2086, 0]
click at [447, 126] on icon "dislike" at bounding box center [447, 124] width 5 height 6
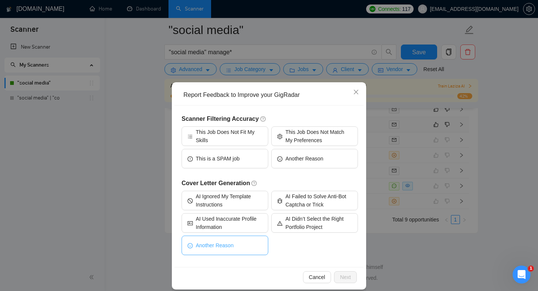
click at [210, 243] on span "Another Reason" at bounding box center [215, 245] width 38 height 8
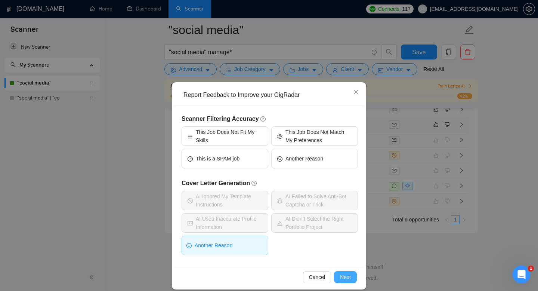
click at [346, 276] on span "Next" at bounding box center [345, 277] width 11 height 8
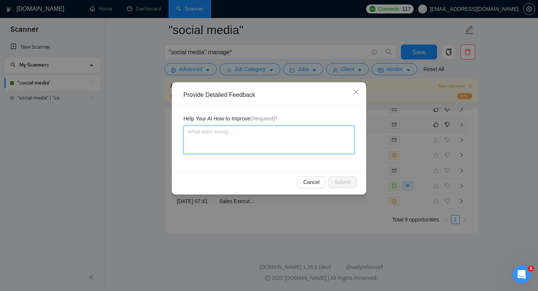
click at [259, 150] on textarea at bounding box center [268, 140] width 171 height 28
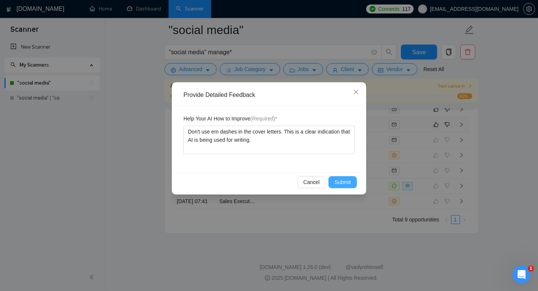
click at [335, 183] on span "Submit" at bounding box center [342, 182] width 16 height 8
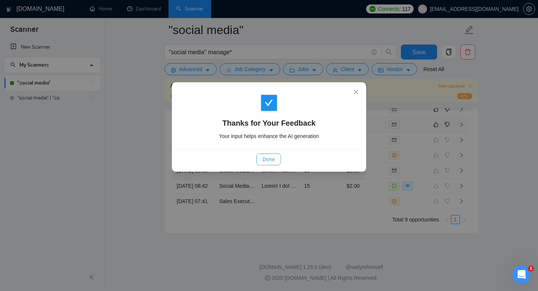
click at [274, 157] on span "Done" at bounding box center [268, 159] width 12 height 8
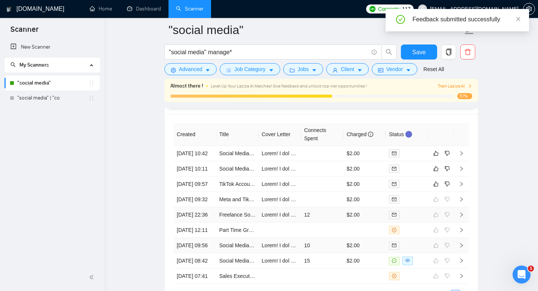
scroll to position [1981, 0]
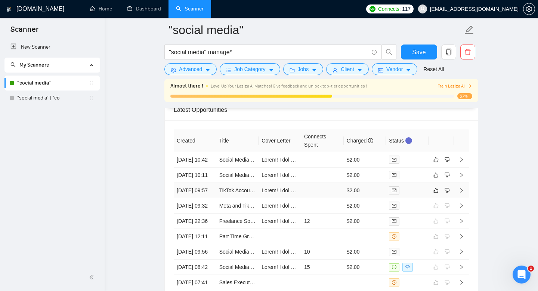
click at [314, 198] on td at bounding box center [322, 190] width 43 height 15
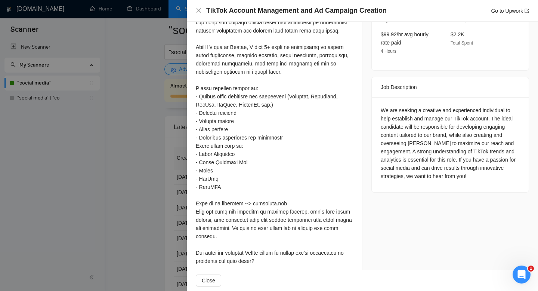
scroll to position [307, 0]
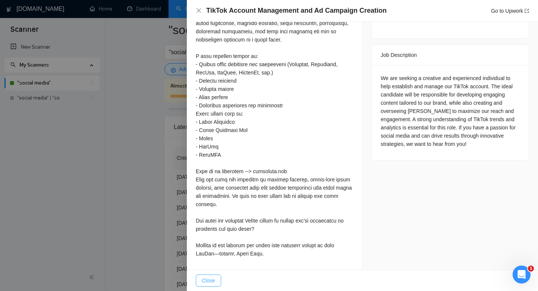
click at [202, 279] on span "Close" at bounding box center [208, 280] width 13 height 8
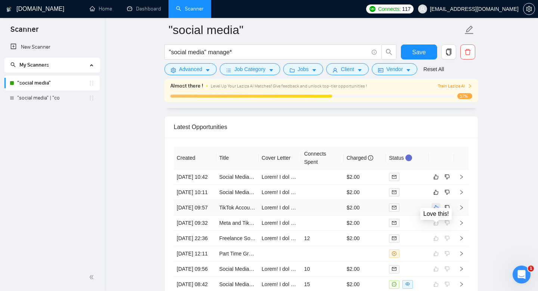
click at [438, 210] on icon "like" at bounding box center [435, 207] width 5 height 6
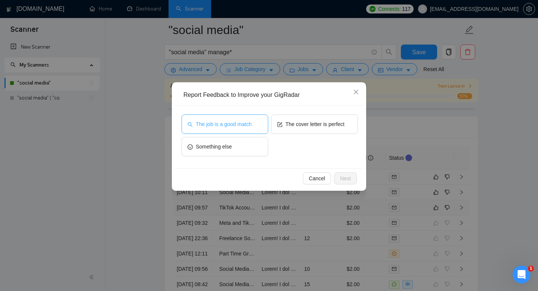
click at [216, 127] on span "The job is a good match" at bounding box center [224, 124] width 56 height 8
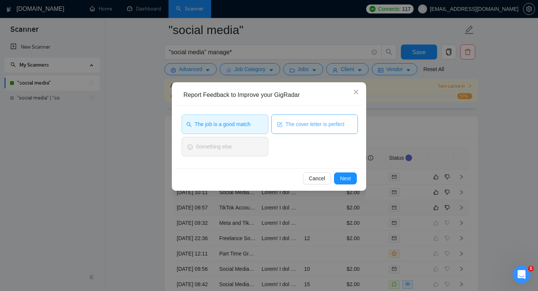
click at [302, 117] on button "The cover letter is perfect" at bounding box center [314, 123] width 87 height 19
click at [342, 179] on span "Next" at bounding box center [345, 178] width 11 height 8
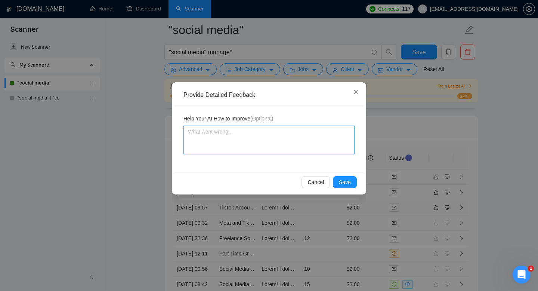
click at [228, 143] on textarea at bounding box center [268, 140] width 171 height 28
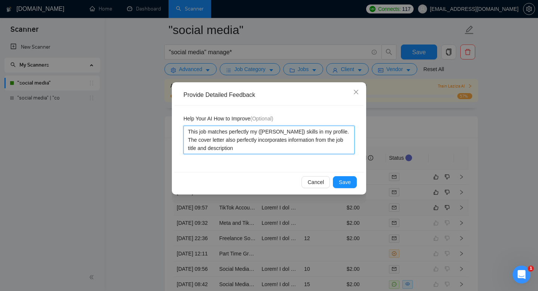
click at [243, 153] on textarea "This job matches perfectly my (Sunny Hari) skills in my profile. The cover lett…" at bounding box center [268, 140] width 171 height 28
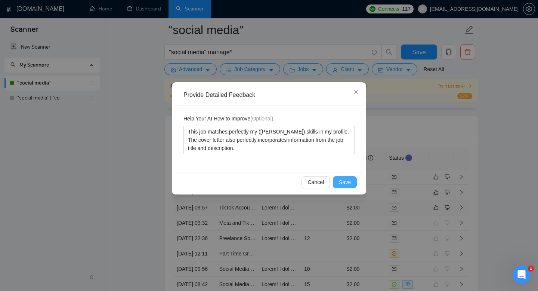
click at [349, 182] on span "Save" at bounding box center [345, 182] width 12 height 8
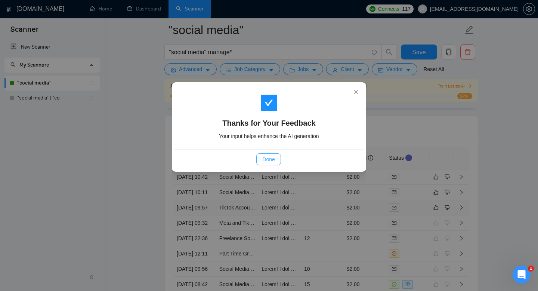
click at [270, 159] on span "Done" at bounding box center [268, 159] width 12 height 8
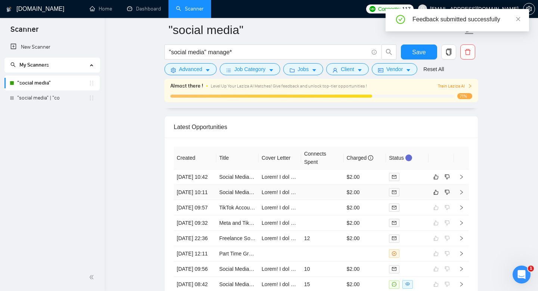
click at [321, 200] on td at bounding box center [322, 192] width 43 height 15
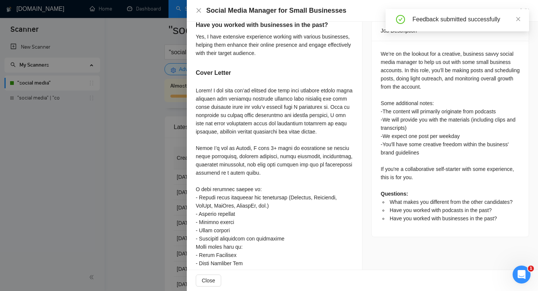
scroll to position [307, 0]
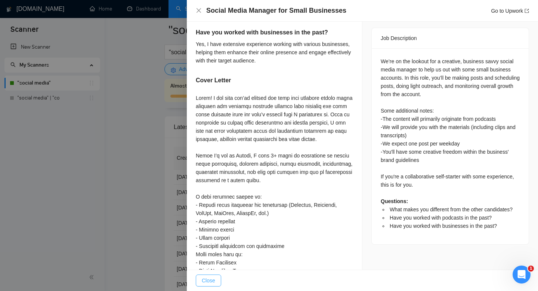
click at [212, 282] on span "Close" at bounding box center [208, 280] width 13 height 8
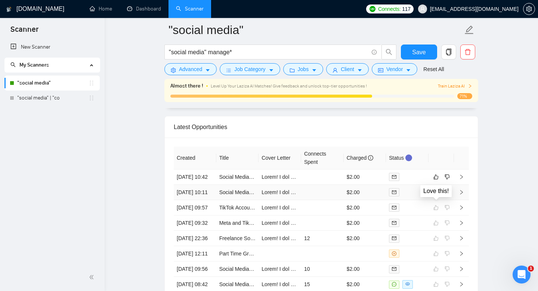
click at [436, 195] on icon "like" at bounding box center [435, 192] width 5 height 6
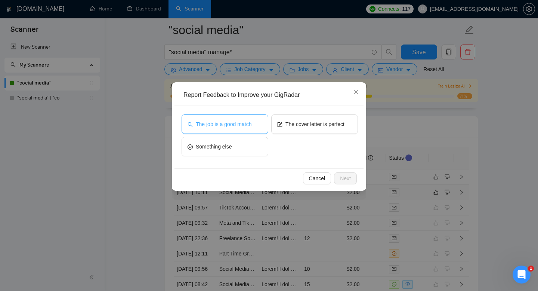
click at [239, 126] on span "The job is a good match" at bounding box center [224, 124] width 56 height 8
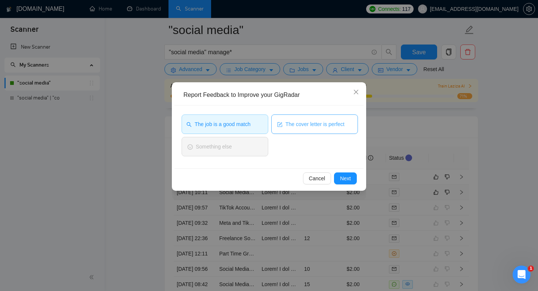
click at [304, 127] on span "The cover letter is perfect" at bounding box center [314, 124] width 59 height 8
click at [349, 182] on span "Next" at bounding box center [345, 178] width 11 height 8
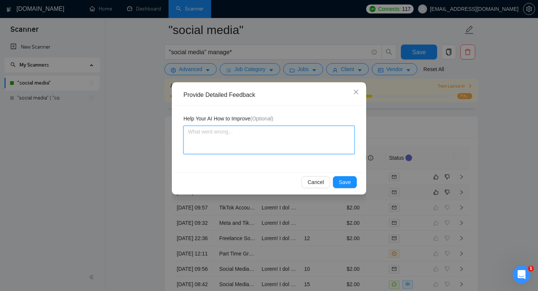
click at [275, 144] on textarea at bounding box center [268, 140] width 171 height 28
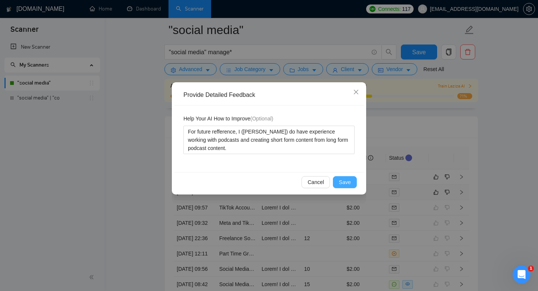
click at [349, 183] on span "Save" at bounding box center [345, 182] width 12 height 8
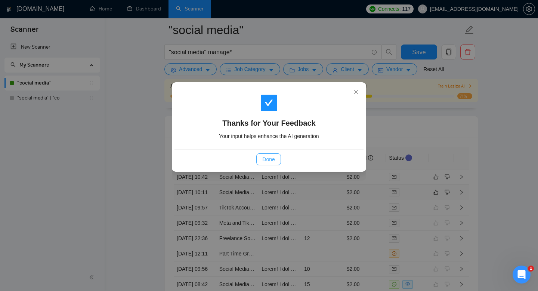
click at [261, 158] on button "Done" at bounding box center [268, 159] width 24 height 12
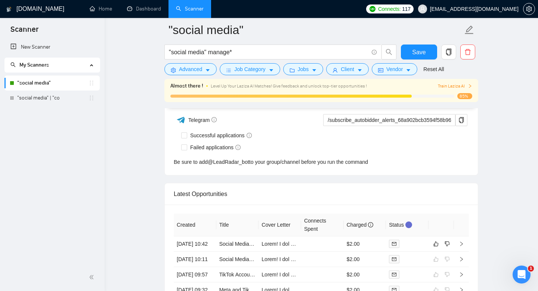
scroll to position [1900, 0]
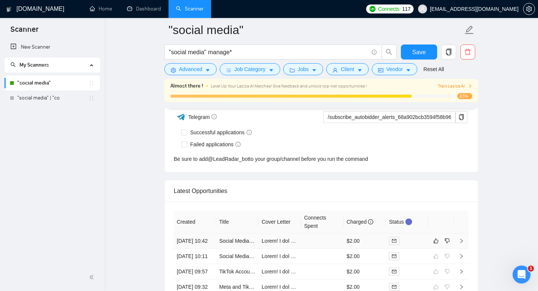
click at [307, 245] on td at bounding box center [322, 240] width 43 height 15
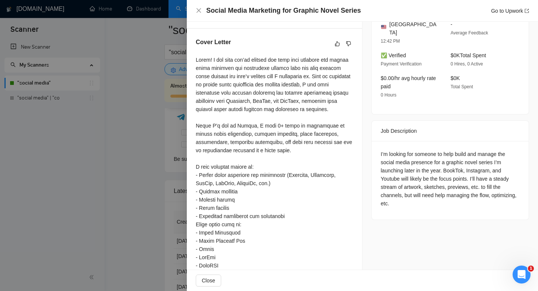
scroll to position [202, 0]
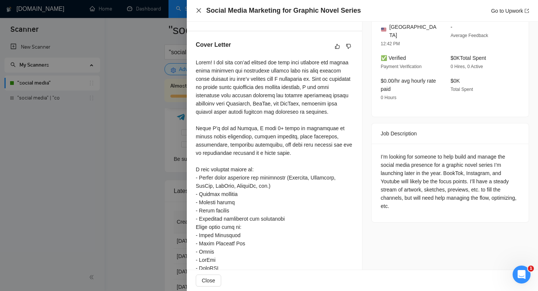
click at [198, 13] on icon "close" at bounding box center [199, 10] width 6 height 6
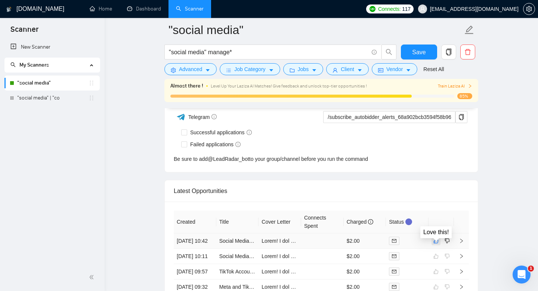
click at [433, 242] on button "button" at bounding box center [436, 240] width 9 height 9
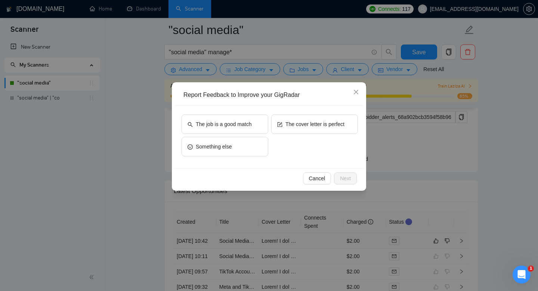
click at [243, 134] on div "The job is a good match" at bounding box center [225, 125] width 87 height 22
click at [242, 122] on span "The job is a good match" at bounding box center [224, 124] width 56 height 8
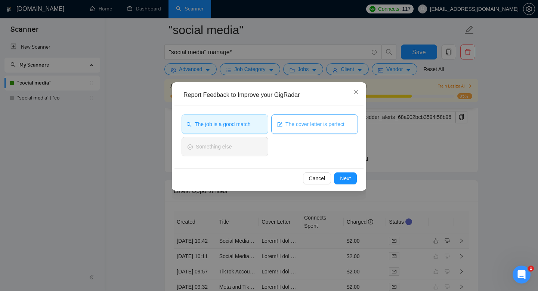
click at [306, 126] on span "The cover letter is perfect" at bounding box center [314, 124] width 59 height 8
click at [348, 183] on button "Next" at bounding box center [345, 178] width 23 height 12
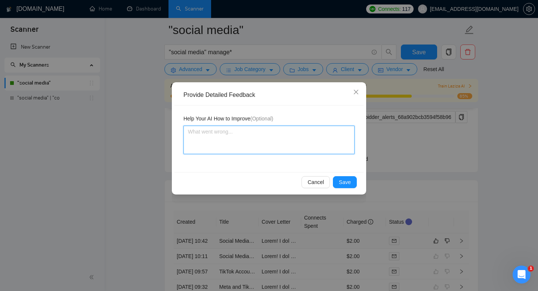
click at [279, 138] on textarea at bounding box center [268, 140] width 171 height 28
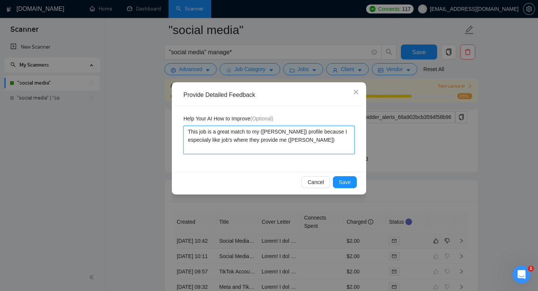
click at [303, 142] on textarea "This job is a great match to my (Sunny Hari) profile because I especiialy like …" at bounding box center [268, 140] width 171 height 28
click at [301, 141] on textarea "This job is a great match to my (Sunny Hari) profile because I especiialy like …" at bounding box center [268, 140] width 171 height 28
click at [331, 144] on textarea "This job is a great match to my (Sunny Hari) profile because I especiialy like …" at bounding box center [268, 140] width 171 height 28
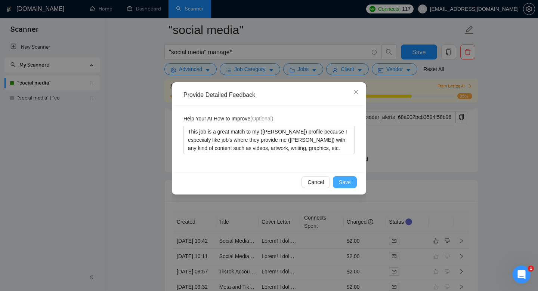
click at [344, 182] on span "Save" at bounding box center [345, 182] width 12 height 8
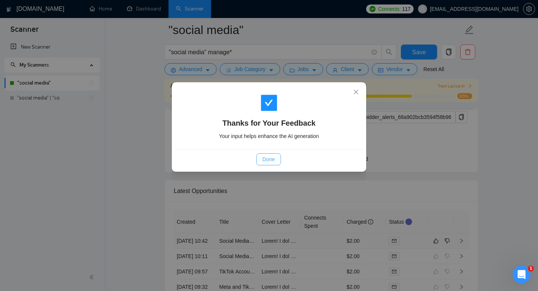
click at [269, 159] on span "Done" at bounding box center [268, 159] width 12 height 8
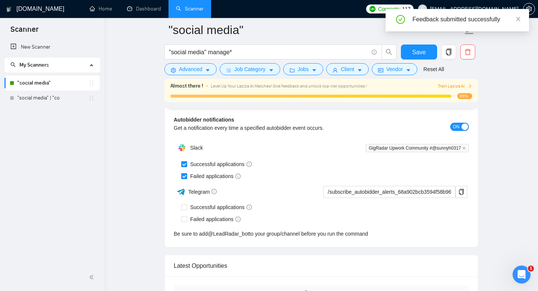
scroll to position [1821, 0]
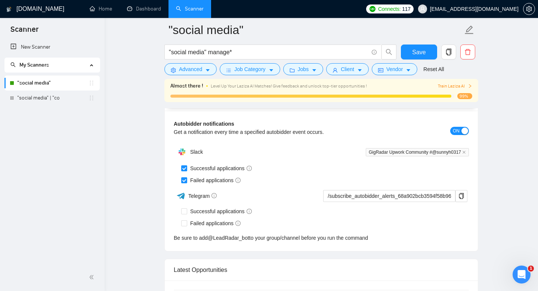
click at [450, 82] on div "Almost there ! Level Up Your Laziza AI Matches! Give feedback and unlock top-ti…" at bounding box center [321, 86] width 302 height 8
click at [443, 85] on span "Train Laziza AI" at bounding box center [455, 86] width 34 height 7
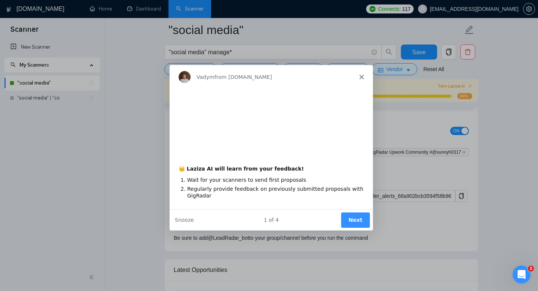
scroll to position [0, 0]
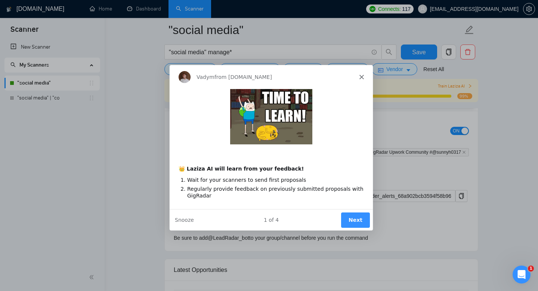
click at [358, 219] on button "Next" at bounding box center [355, 218] width 29 height 15
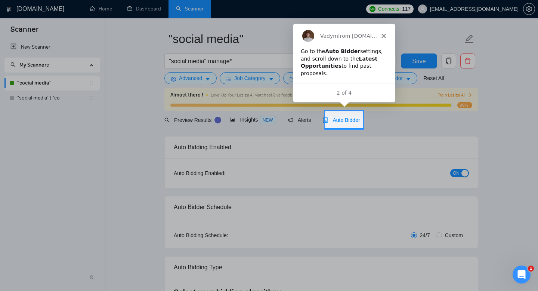
scroll to position [27, 0]
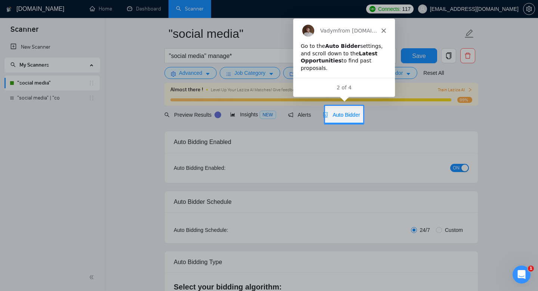
click at [380, 31] on div "Vadym from GigRadar.io" at bounding box center [344, 30] width 102 height 24
click at [386, 28] on div "Vadym from GigRadar.io" at bounding box center [344, 30] width 102 height 24
click at [382, 31] on polygon "Close" at bounding box center [383, 30] width 4 height 4
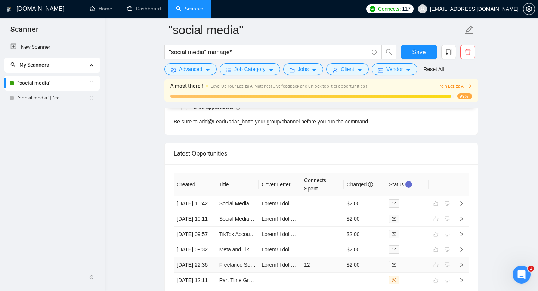
scroll to position [1936, 0]
